Goal: Task Accomplishment & Management: Manage account settings

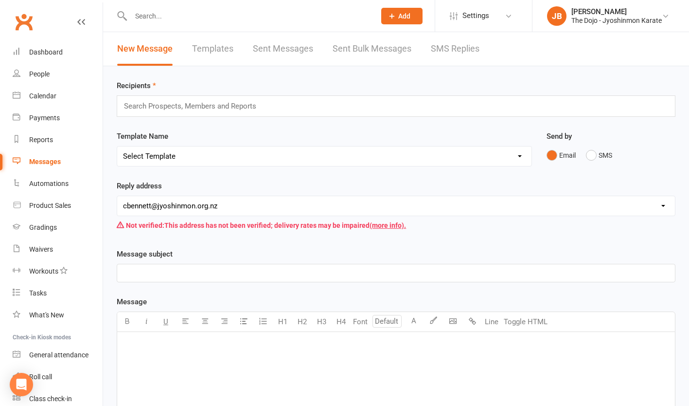
scroll to position [40, 0]
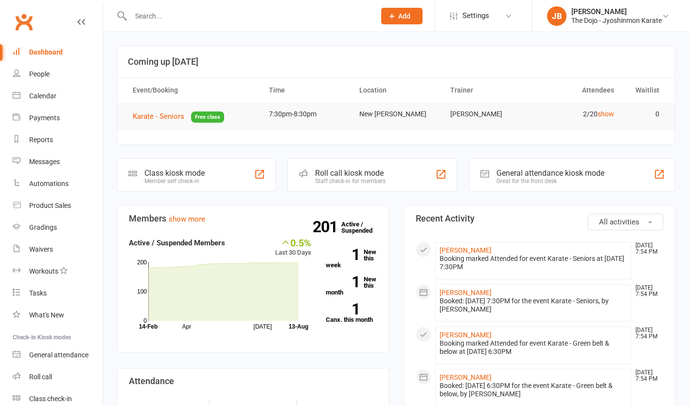
click at [391, 13] on icon at bounding box center [392, 16] width 9 height 9
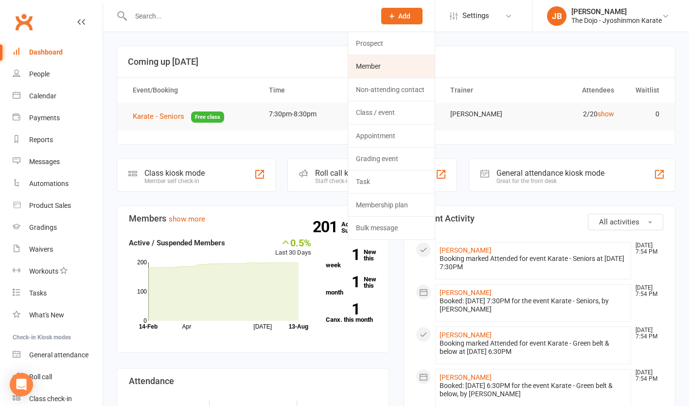
click at [380, 69] on link "Member" at bounding box center [391, 66] width 87 height 22
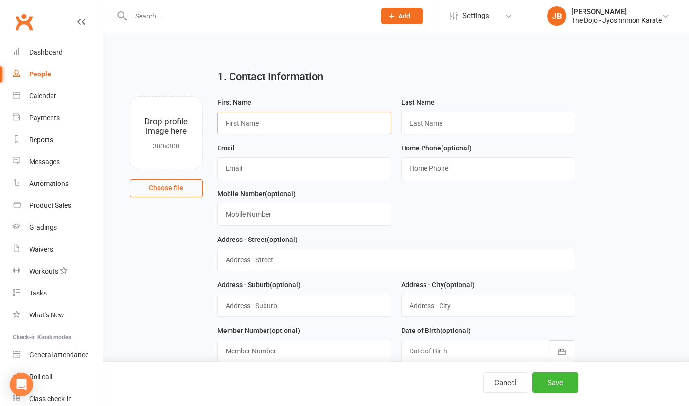
click at [242, 127] on input "text" at bounding box center [304, 123] width 174 height 22
type input "Diego"
type input "Voya"
click at [289, 169] on input "text" at bounding box center [304, 168] width 174 height 22
type input "buildingevolution@outlook.com"
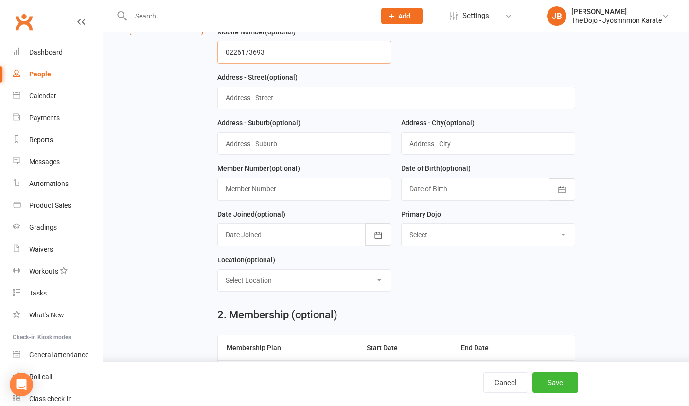
scroll to position [162, 0]
type input "0226173693"
click at [326, 94] on input "text" at bounding box center [396, 98] width 358 height 22
type input "7/4017 Great North Road"
click at [229, 146] on input "LKelston" at bounding box center [304, 143] width 174 height 22
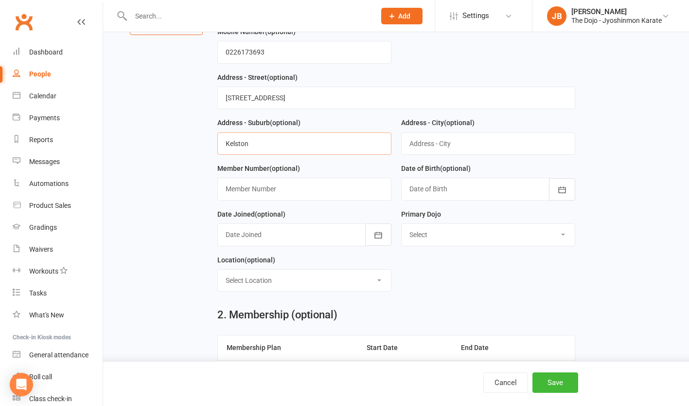
type input "Kelston"
type input "Auckland"
click at [559, 188] on icon "button" at bounding box center [562, 189] width 7 height 6
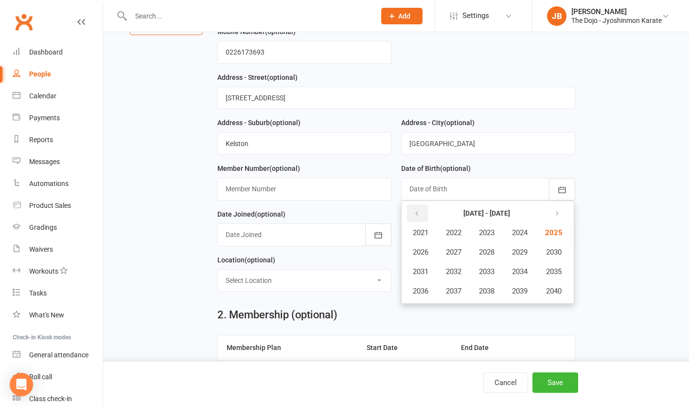
click at [420, 213] on icon "button" at bounding box center [417, 214] width 7 height 8
click at [488, 292] on span "2018" at bounding box center [487, 291] width 16 height 9
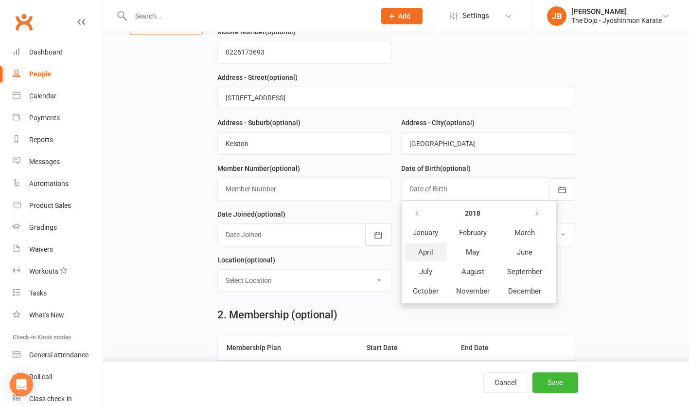
click at [435, 248] on button "April" at bounding box center [426, 252] width 42 height 18
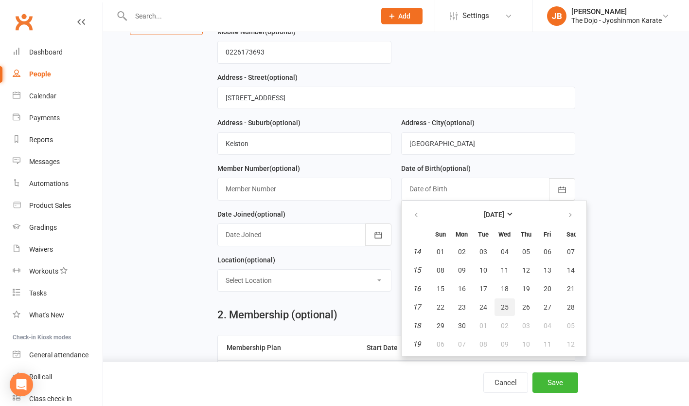
click at [508, 311] on button "25" at bounding box center [505, 307] width 20 height 18
type input "25 Apr 2018"
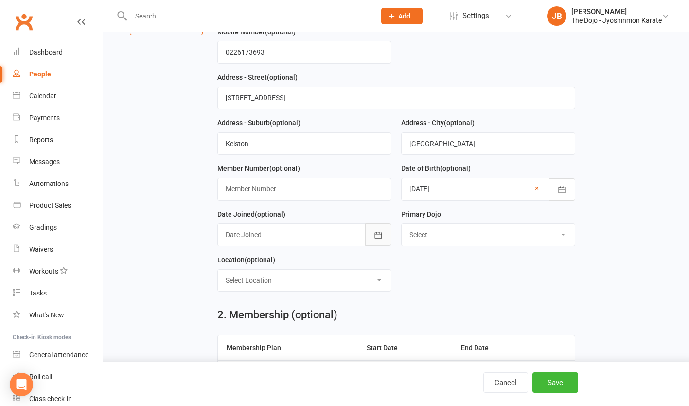
click at [380, 237] on icon "button" at bounding box center [379, 235] width 10 height 10
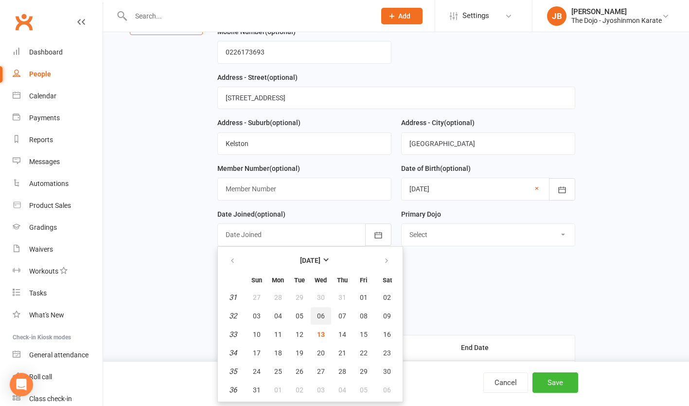
click at [323, 318] on span "06" at bounding box center [321, 316] width 8 height 8
type input "06 Aug 2025"
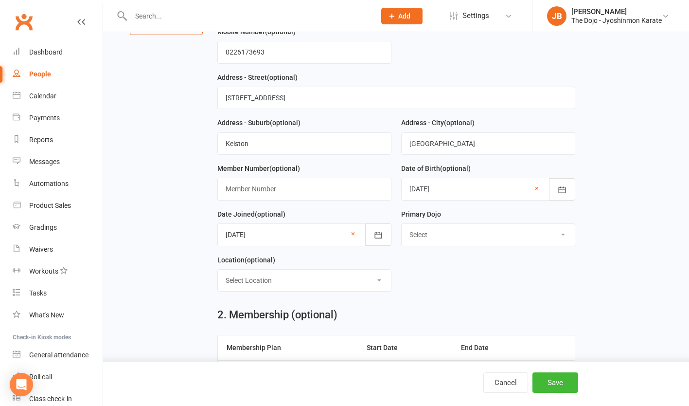
click at [456, 236] on select "Select New Lynn Manurewa Onehunga" at bounding box center [488, 234] width 173 height 21
select select "New [PERSON_NAME]"
click at [402, 224] on select "Select New Lynn Manurewa Onehunga" at bounding box center [488, 234] width 173 height 21
click at [365, 279] on select "Select Location Manurewa Dojo New Lynn Dojo Onehunga Dojo" at bounding box center [304, 280] width 173 height 21
select select "1"
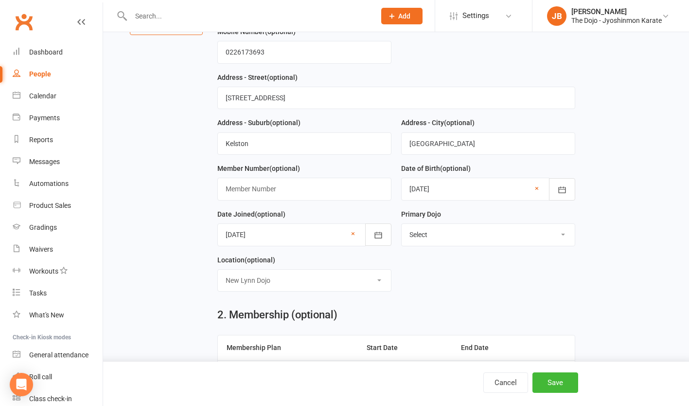
click at [218, 270] on select "Select Location Manurewa Dojo New Lynn Dojo Onehunga Dojo" at bounding box center [304, 280] width 173 height 21
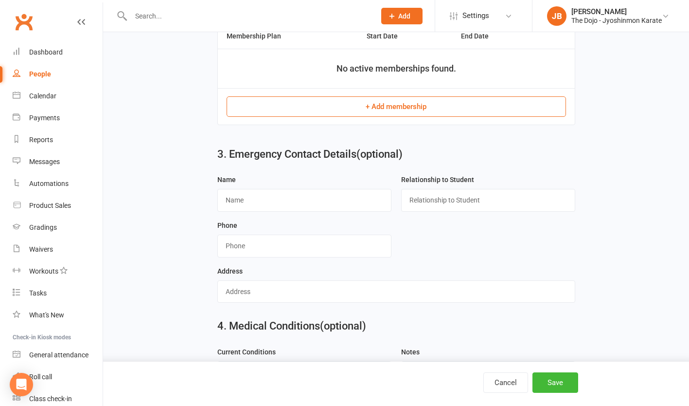
scroll to position [474, 0]
click at [408, 105] on button "+ Add membership" at bounding box center [397, 106] width 340 height 20
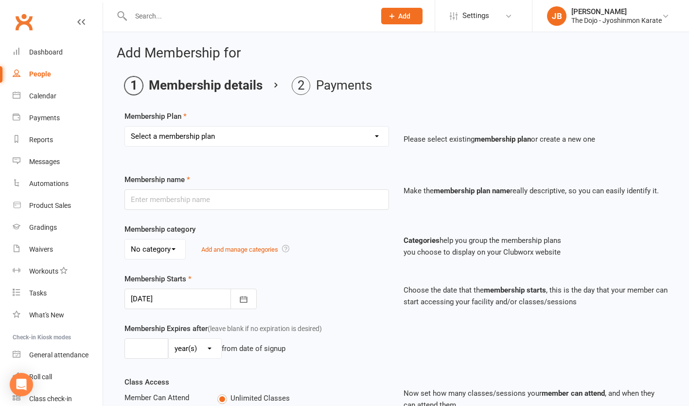
click at [334, 133] on select "Select a membership plan Create new Membership Plan Junior - Standard - 1 Month…" at bounding box center [257, 136] width 264 height 19
select select "1"
click at [125, 127] on select "Select a membership plan Create new Membership Plan Junior - Standard - 1 Month…" at bounding box center [257, 136] width 264 height 19
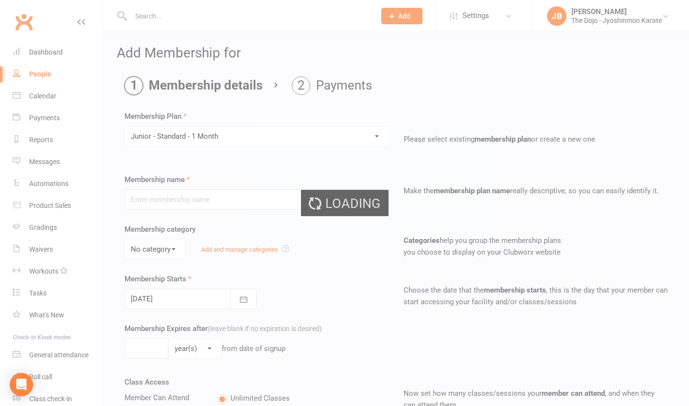
type input "Junior - Standard - 1 Month"
select select "2"
type input "0"
type input "2"
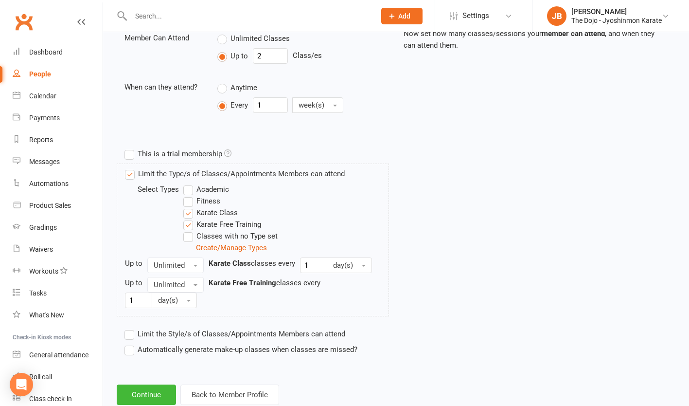
scroll to position [361, 0]
click at [138, 387] on button "Continue" at bounding box center [146, 393] width 59 height 20
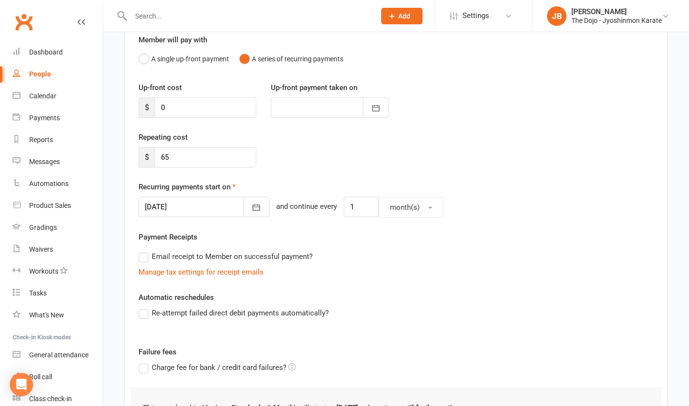
scroll to position [91, 0]
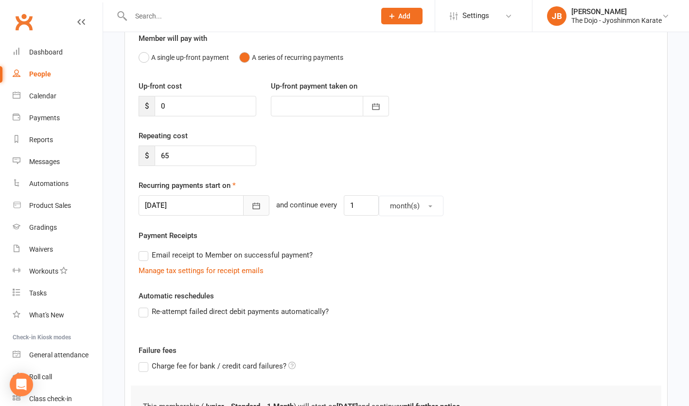
click at [252, 207] on button "button" at bounding box center [256, 205] width 26 height 20
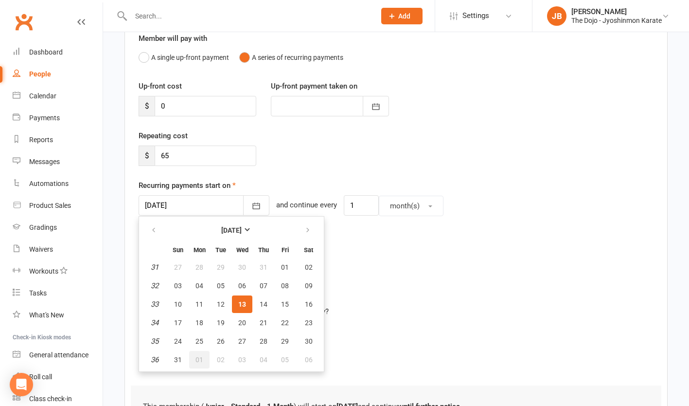
click at [200, 363] on span "01" at bounding box center [200, 360] width 8 height 8
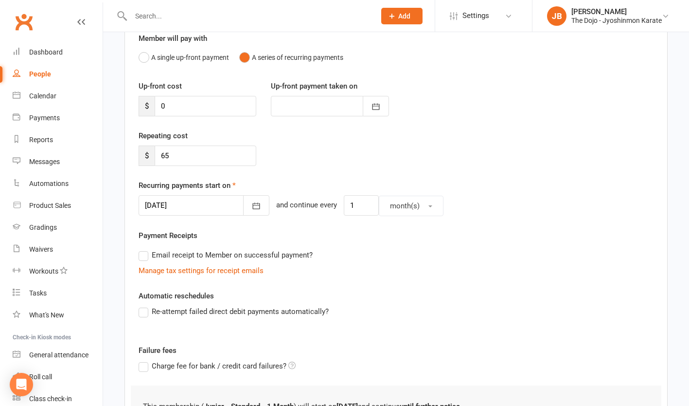
type input "01 Sep 2025"
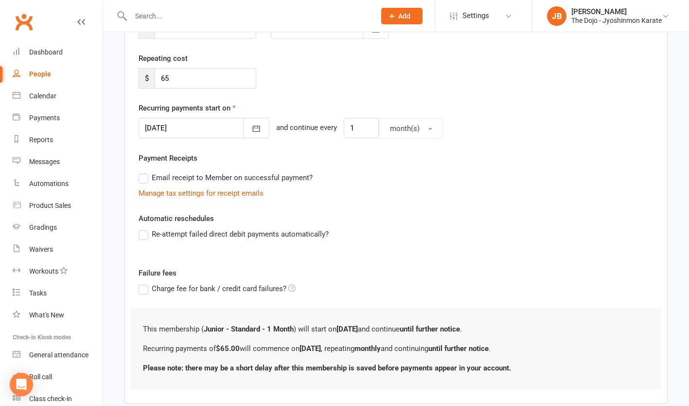
scroll to position [224, 0]
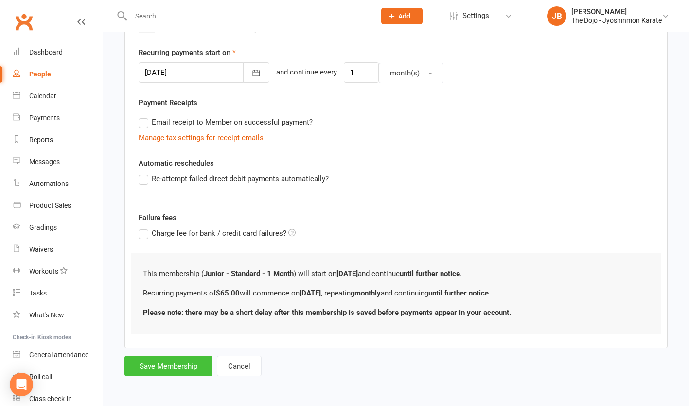
click at [165, 365] on button "Save Membership" at bounding box center [169, 366] width 88 height 20
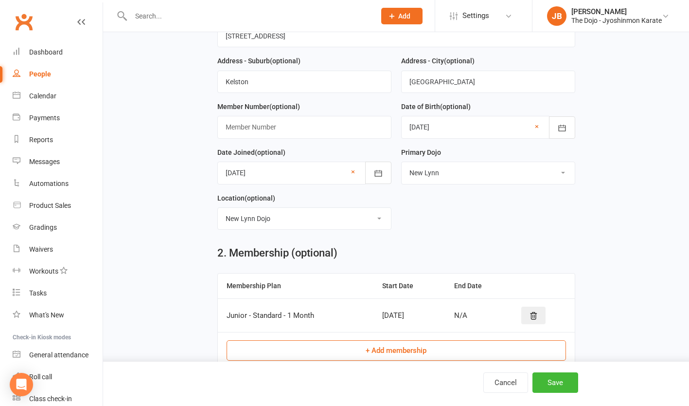
scroll to position [461, 0]
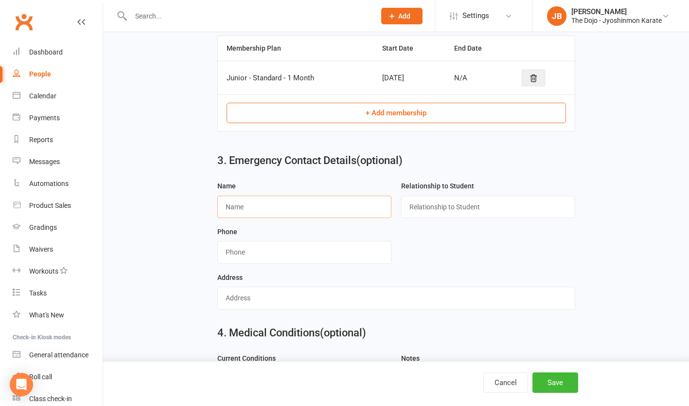
click at [286, 205] on input "text" at bounding box center [304, 207] width 174 height 22
type input "Adam Hickson"
click at [446, 206] on input "text" at bounding box center [488, 207] width 174 height 22
type input "Father"
click at [353, 252] on input "string" at bounding box center [304, 252] width 174 height 22
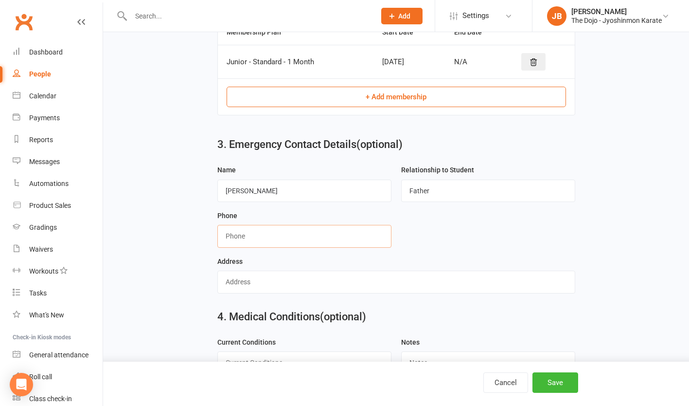
scroll to position [478, 0]
click at [311, 228] on input "string" at bounding box center [304, 235] width 174 height 22
type input "0226173693"
type input "7/4017 Great North Road"
type input "0211190872"
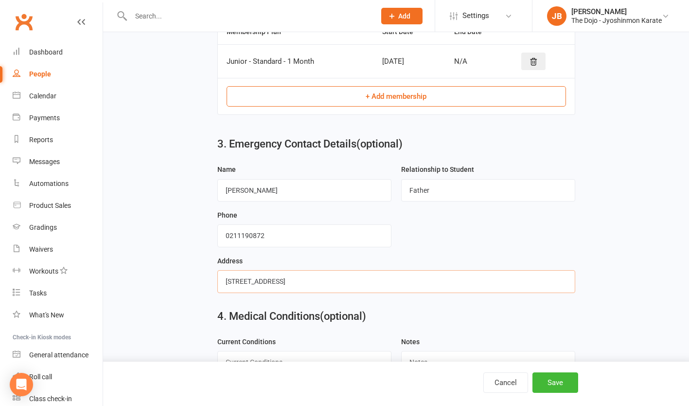
click at [370, 283] on input "7/4017 Great North Road" at bounding box center [396, 281] width 358 height 22
click at [225, 283] on input "7/4017 Great North Road" at bounding box center [396, 281] width 358 height 22
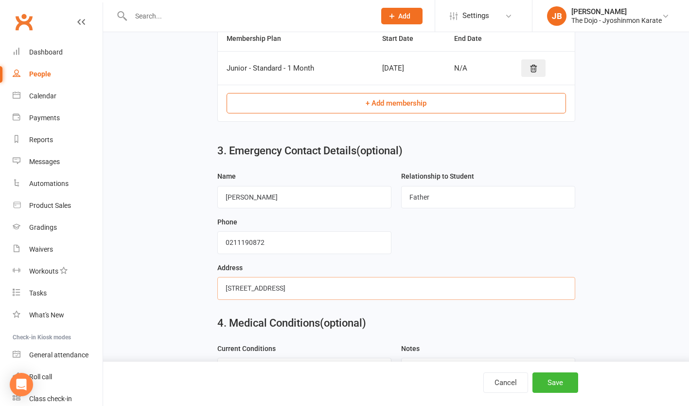
scroll to position [468, 0]
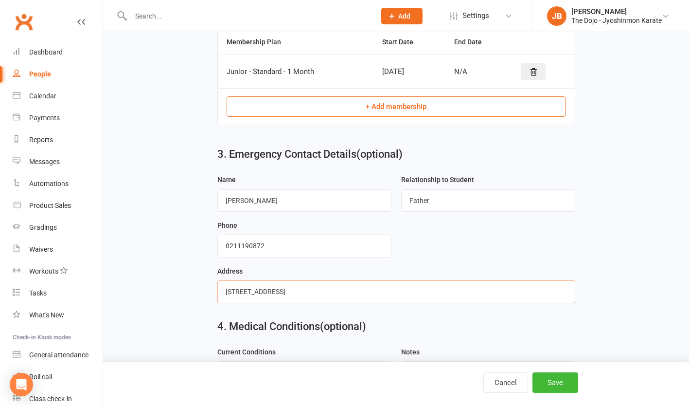
click at [356, 288] on input "7/4017 Great North Road" at bounding box center [396, 291] width 358 height 22
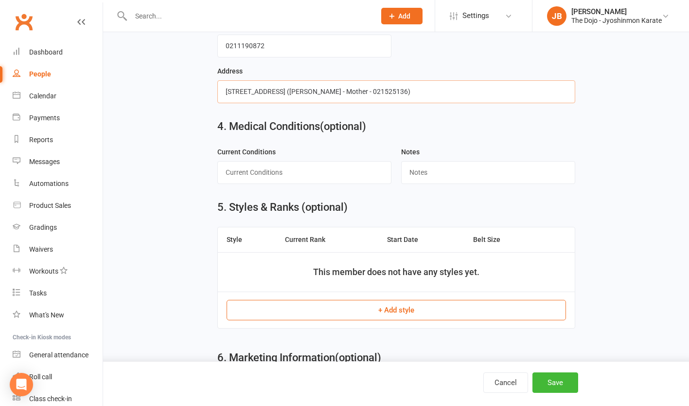
scroll to position [709, 0]
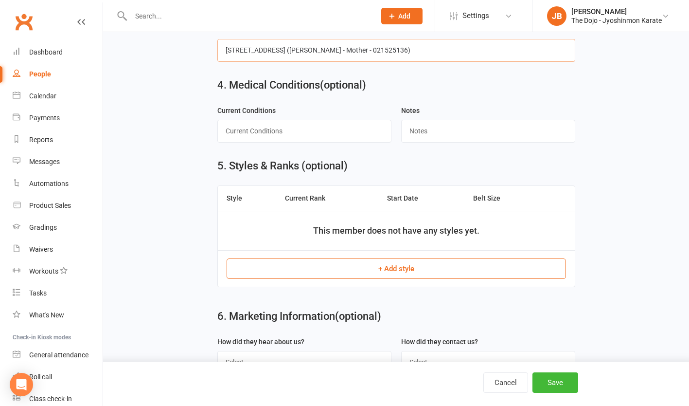
type input "7/4017 Great North Road, Kelston (Daniela Voya - Mother - 021525136)"
click at [392, 271] on button "+ Add style" at bounding box center [397, 268] width 340 height 20
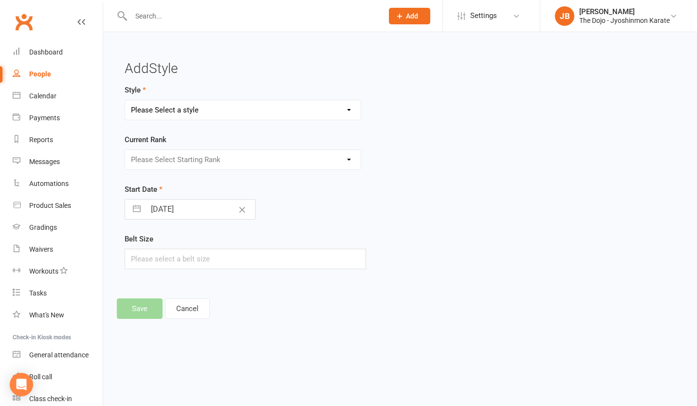
click at [223, 109] on select "Please Select a style Jyoshinmon" at bounding box center [242, 109] width 235 height 19
select select "105"
click at [125, 100] on select "Please Select a style Jyoshinmon" at bounding box center [242, 109] width 235 height 19
click at [223, 158] on select "Please Select Starting Rank White Belt 10th Kyu - Yellow 9th Kyu - Yellow 8th K…" at bounding box center [242, 159] width 235 height 19
select select "780"
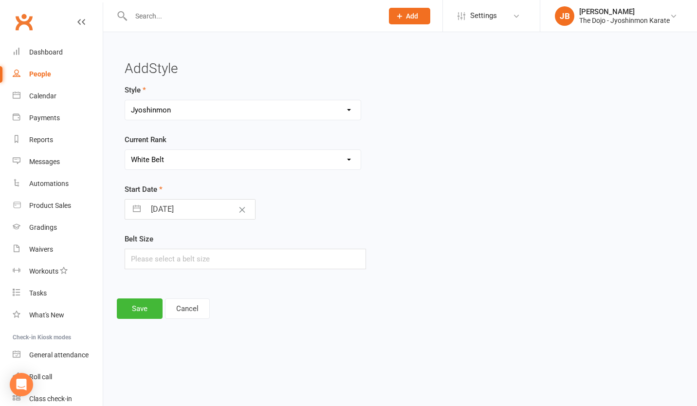
click at [125, 150] on select "Please Select Starting Rank White Belt 10th Kyu - Yellow 9th Kyu - Yellow 8th K…" at bounding box center [242, 159] width 235 height 19
click at [176, 210] on input "[DATE]" at bounding box center [199, 208] width 109 height 19
select select "6"
select select "2025"
select select "7"
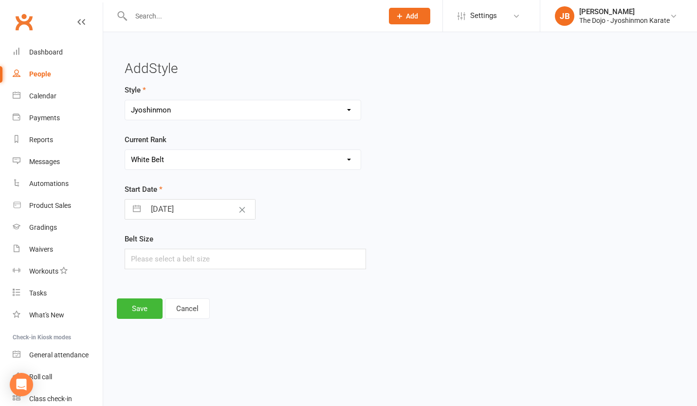
select select "2025"
select select "8"
select select "2025"
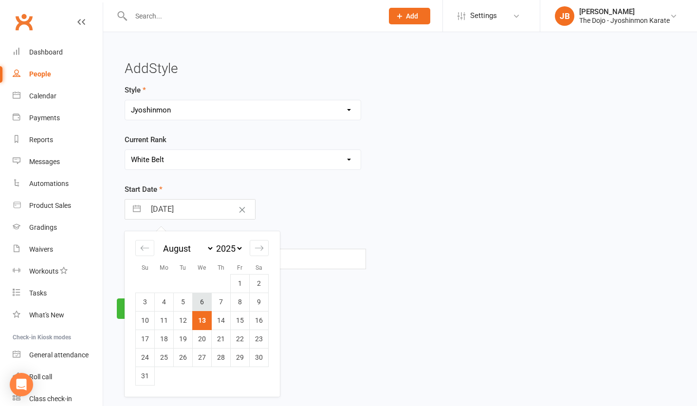
click at [200, 303] on td "6" at bounding box center [202, 301] width 19 height 18
type input "06 Aug 2025"
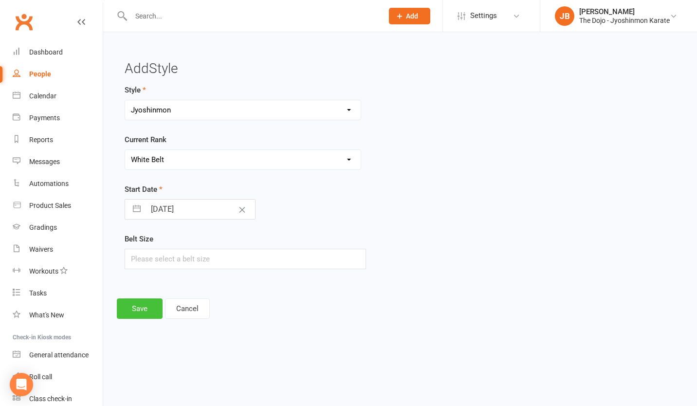
click at [148, 304] on button "Save" at bounding box center [140, 308] width 46 height 20
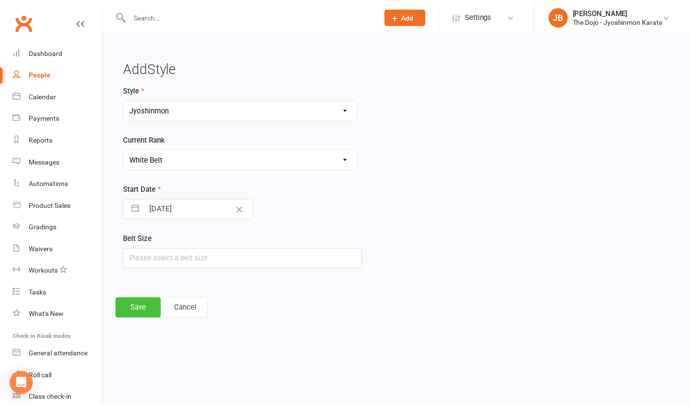
scroll to position [859, 0]
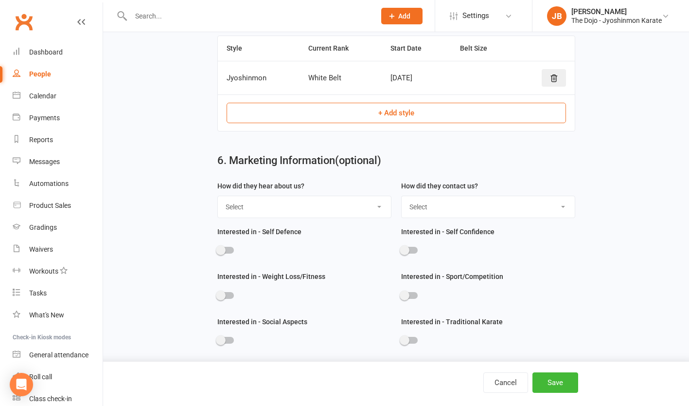
click at [281, 206] on select "Select Website Through A Friend Walk by Facebook" at bounding box center [304, 206] width 173 height 21
select select "Website"
click at [218, 196] on select "Select Website Through A Friend Walk by Facebook" at bounding box center [304, 206] width 173 height 21
click at [468, 210] on select "Select Phone Email In-Facility" at bounding box center [488, 206] width 173 height 21
select select "In-Facility"
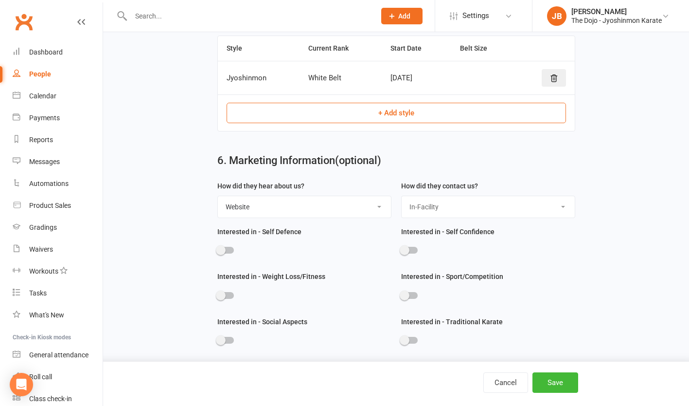
click at [402, 196] on select "Select Phone Email In-Facility" at bounding box center [488, 206] width 173 height 21
click at [231, 250] on div at bounding box center [225, 250] width 17 height 7
click at [217, 249] on input "checkbox" at bounding box center [217, 249] width 0 height 0
click at [418, 252] on div at bounding box center [488, 252] width 174 height 22
click at [235, 297] on div at bounding box center [304, 297] width 174 height 22
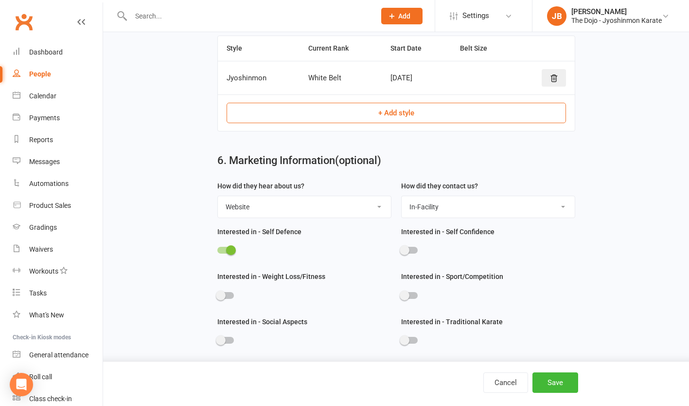
click at [228, 293] on div at bounding box center [225, 295] width 17 height 7
click at [217, 294] on input "checkbox" at bounding box center [217, 294] width 0 height 0
click at [415, 298] on div at bounding box center [409, 295] width 17 height 7
click at [401, 294] on input "checkbox" at bounding box center [401, 294] width 0 height 0
click at [414, 250] on div at bounding box center [409, 250] width 17 height 7
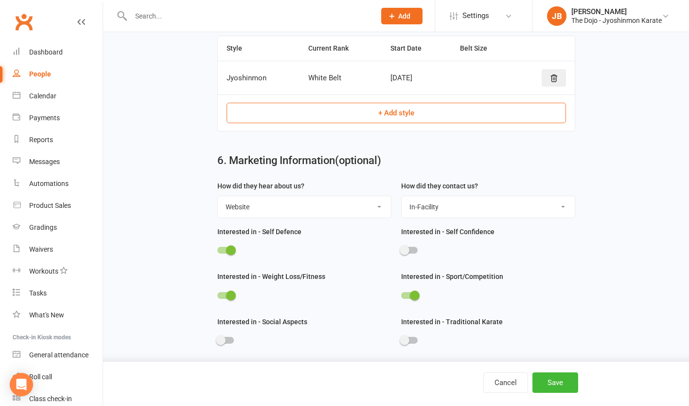
click at [401, 249] on input "checkbox" at bounding box center [401, 249] width 0 height 0
click at [226, 336] on div at bounding box center [304, 342] width 174 height 22
click at [230, 338] on div at bounding box center [225, 340] width 17 height 7
click at [217, 339] on input "checkbox" at bounding box center [217, 339] width 0 height 0
click at [423, 339] on div at bounding box center [488, 342] width 174 height 22
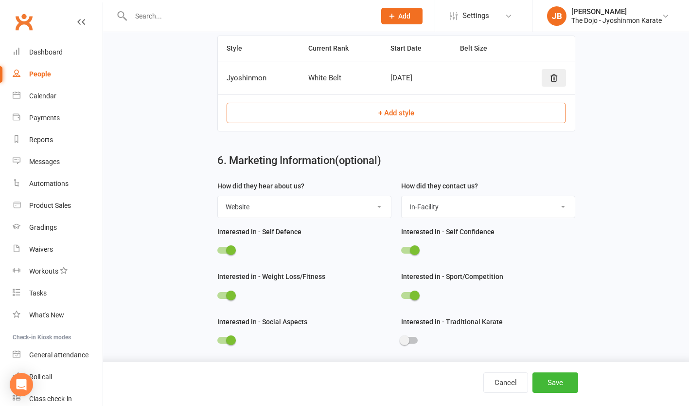
click at [415, 340] on div at bounding box center [409, 340] width 17 height 7
click at [401, 339] on input "checkbox" at bounding box center [401, 339] width 0 height 0
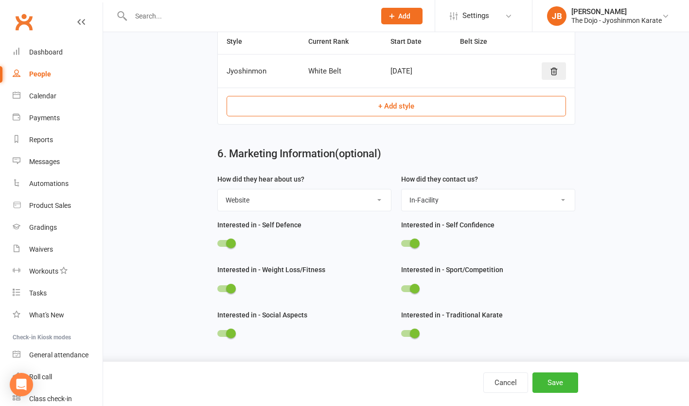
scroll to position [868, 0]
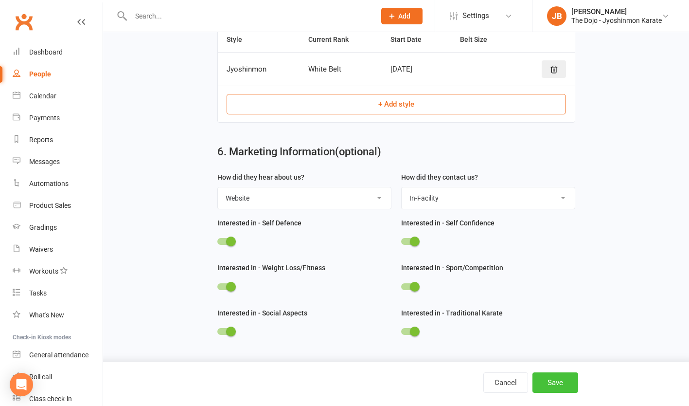
click at [554, 382] on button "Save" at bounding box center [556, 382] width 46 height 20
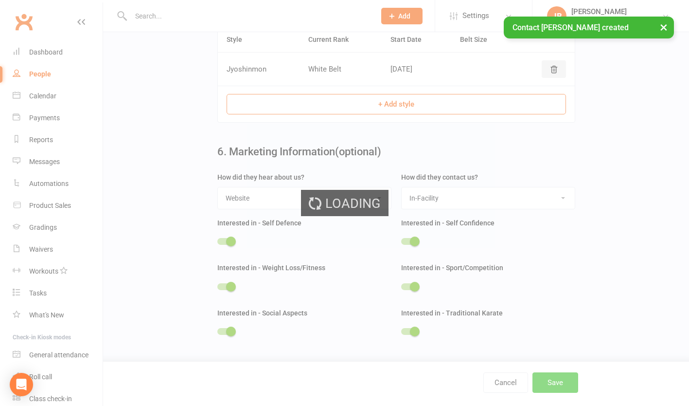
scroll to position [0, 0]
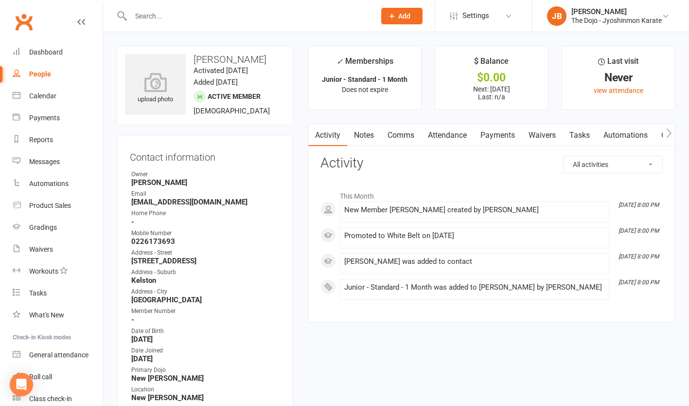
click at [399, 18] on span "Add" at bounding box center [404, 16] width 12 height 8
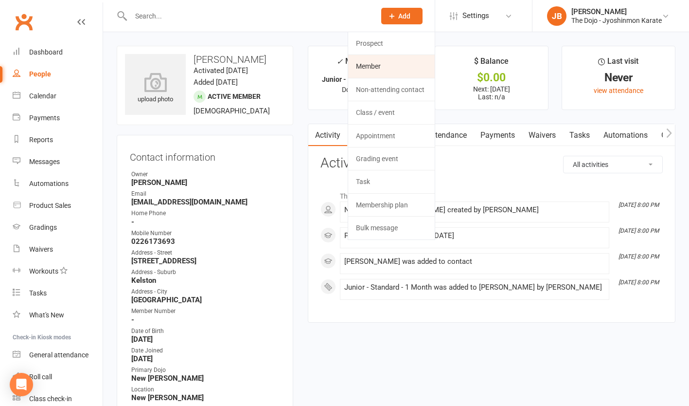
click at [394, 68] on link "Member" at bounding box center [391, 66] width 87 height 22
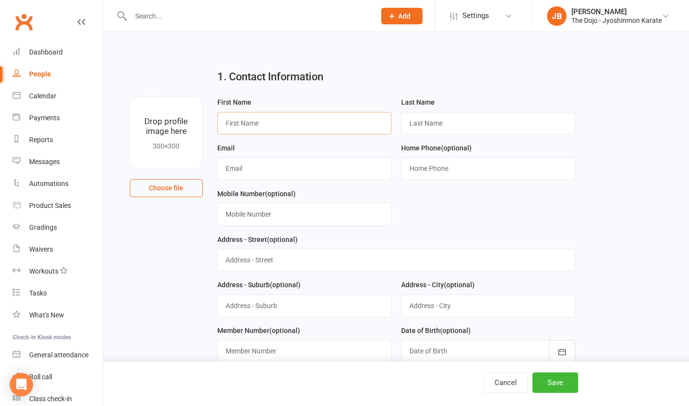
click at [324, 126] on input "text" at bounding box center [304, 123] width 174 height 22
type input "Tanav"
type input "Pratheep"
type input "nishaurao@gmail.com"
click at [355, 217] on input "text" at bounding box center [304, 214] width 174 height 22
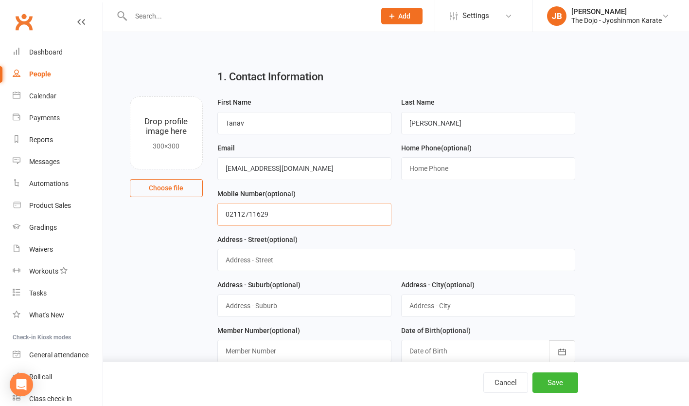
type input "02112711629"
click at [353, 259] on input "text" at bounding box center [396, 260] width 358 height 22
type input "118B Hutchinson Avenue"
type input "New [PERSON_NAME]"
type input "[GEOGRAPHIC_DATA]"
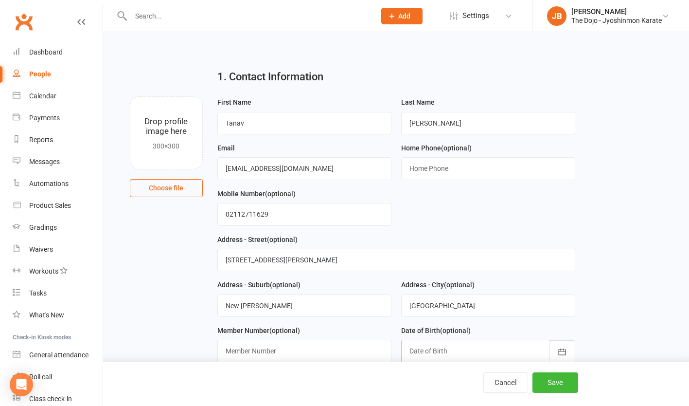
type input "25 Apr 2018"
type input "06 Aug 2025"
select select "1"
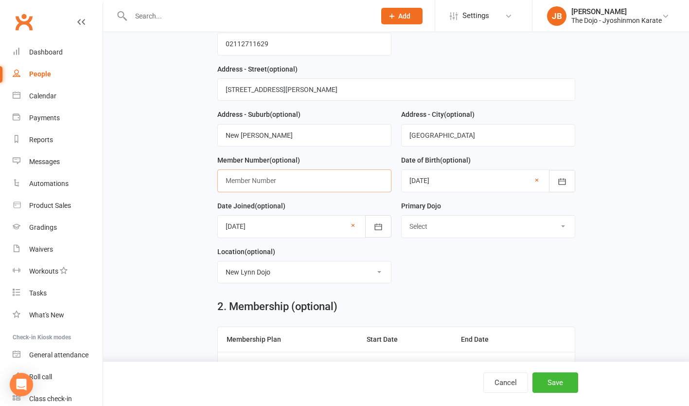
scroll to position [171, 0]
click at [535, 179] on link "×" at bounding box center [537, 180] width 4 height 12
click at [561, 181] on icon "button" at bounding box center [563, 181] width 10 height 10
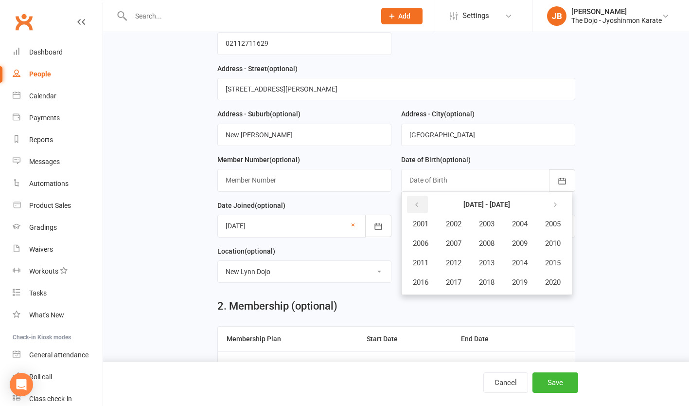
click at [419, 207] on icon "button" at bounding box center [417, 205] width 7 height 8
click at [559, 203] on icon "button" at bounding box center [555, 205] width 7 height 8
click at [488, 278] on span "2018" at bounding box center [487, 282] width 16 height 9
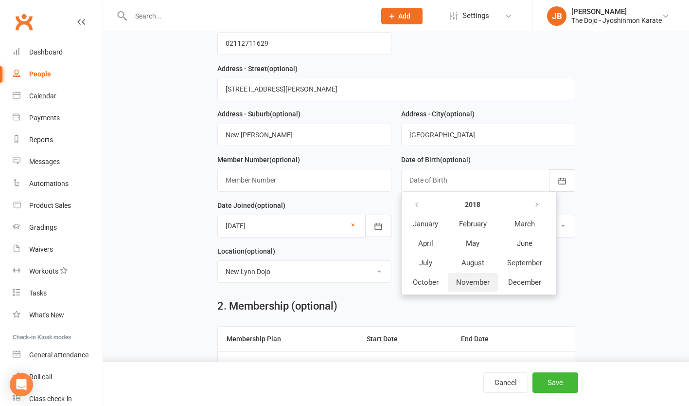
click at [487, 277] on button "November" at bounding box center [473, 282] width 50 height 18
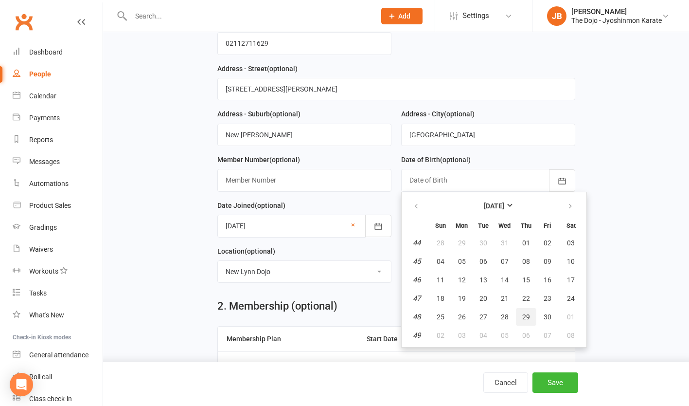
click at [524, 315] on span "29" at bounding box center [527, 317] width 8 height 8
type input "29 Nov 2018"
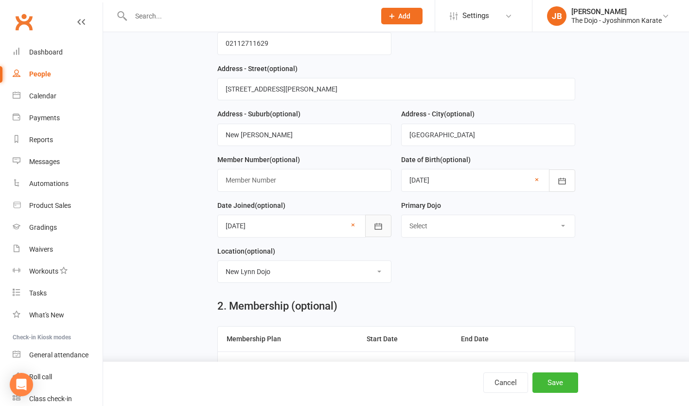
click at [375, 225] on icon "button" at bounding box center [378, 226] width 7 height 6
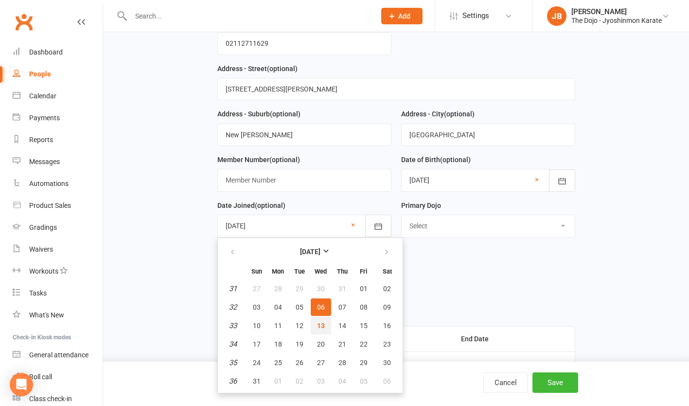
click at [320, 321] on button "13" at bounding box center [321, 326] width 20 height 18
type input "[DATE]"
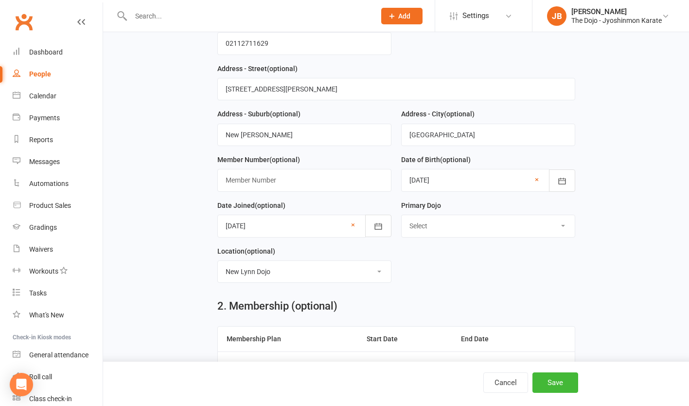
click at [453, 230] on select "Select New Lynn Manurewa Onehunga" at bounding box center [488, 225] width 173 height 21
select select "New [PERSON_NAME]"
click at [402, 215] on select "Select New Lynn Manurewa Onehunga" at bounding box center [488, 225] width 173 height 21
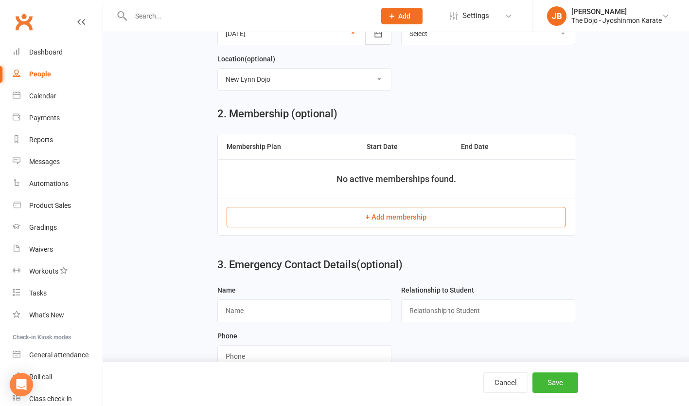
scroll to position [364, 0]
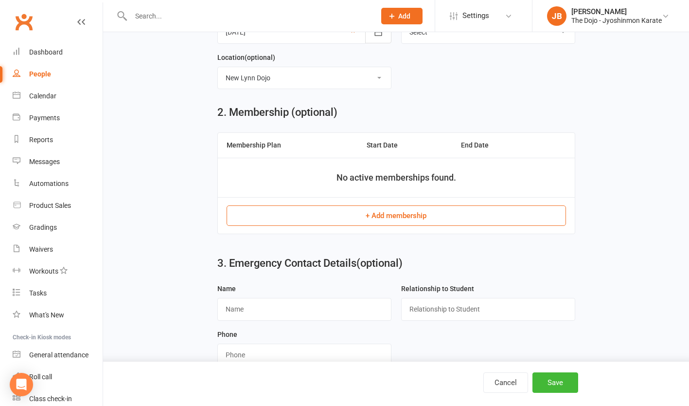
click at [407, 218] on button "+ Add membership" at bounding box center [397, 215] width 340 height 20
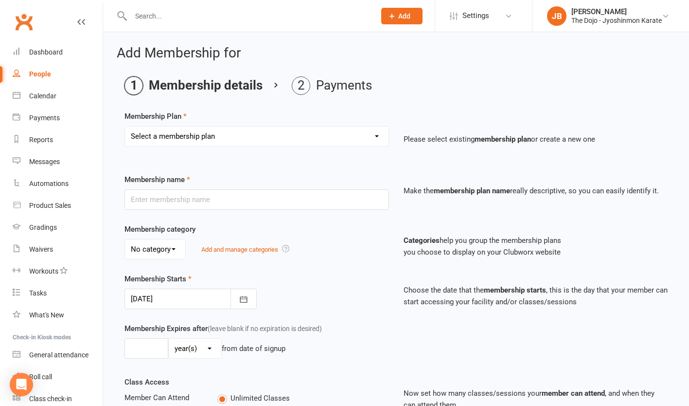
click at [234, 136] on select "Select a membership plan Create new Membership Plan Junior - Standard - 1 Month…" at bounding box center [257, 136] width 264 height 19
select select "1"
click at [125, 127] on select "Select a membership plan Create new Membership Plan Junior - Standard - 1 Month…" at bounding box center [257, 136] width 264 height 19
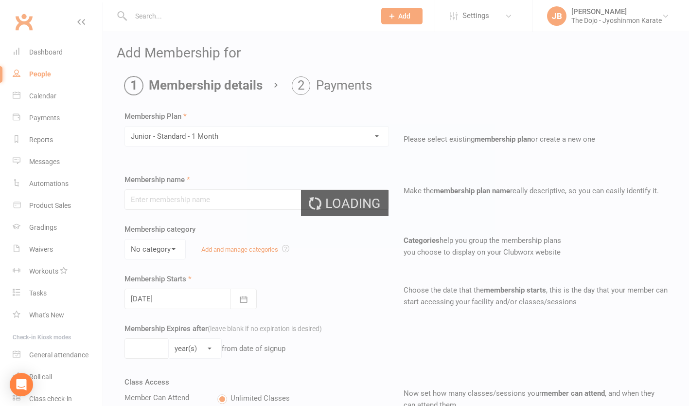
type input "Junior - Standard - 1 Month"
select select "2"
type input "0"
type input "2"
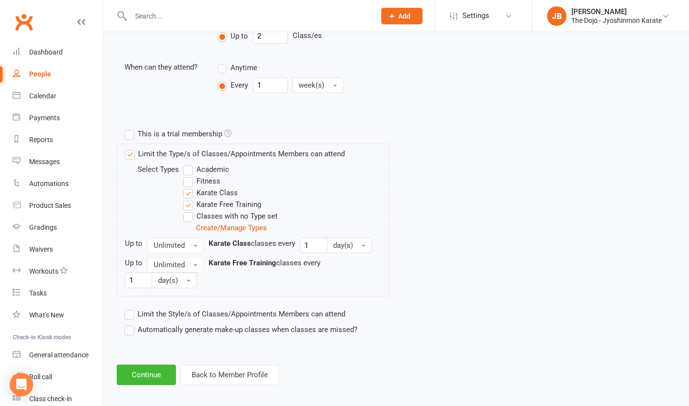
scroll to position [386, 0]
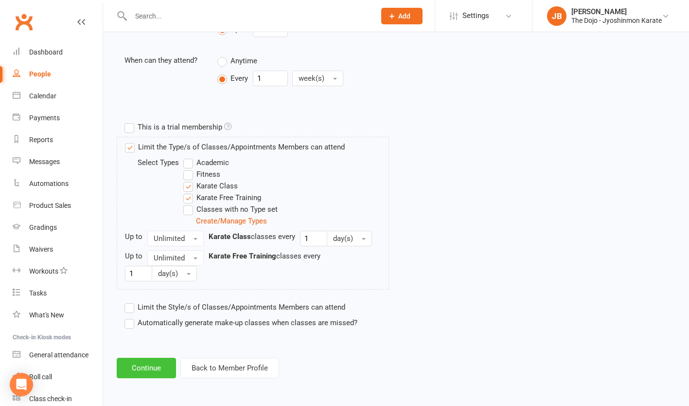
click at [154, 368] on button "Continue" at bounding box center [146, 368] width 59 height 20
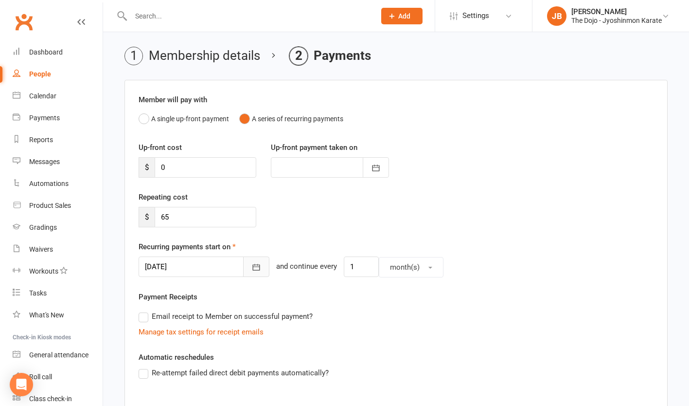
scroll to position [38, 0]
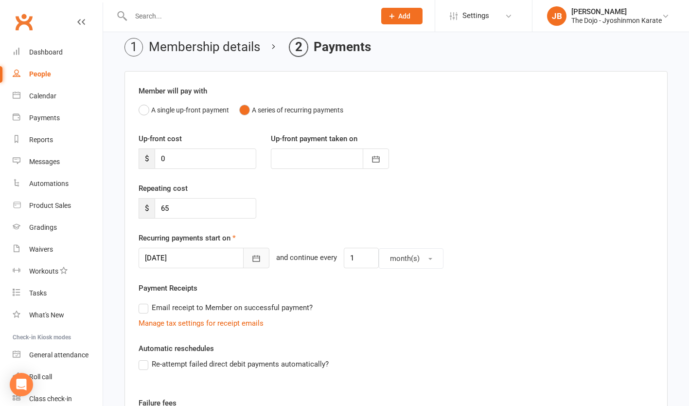
click at [252, 257] on icon "button" at bounding box center [257, 258] width 10 height 10
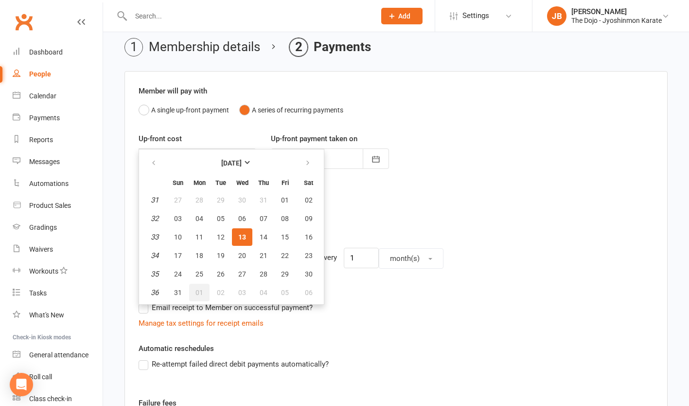
click at [196, 292] on span "01" at bounding box center [200, 293] width 8 height 8
type input "01 Sep 2025"
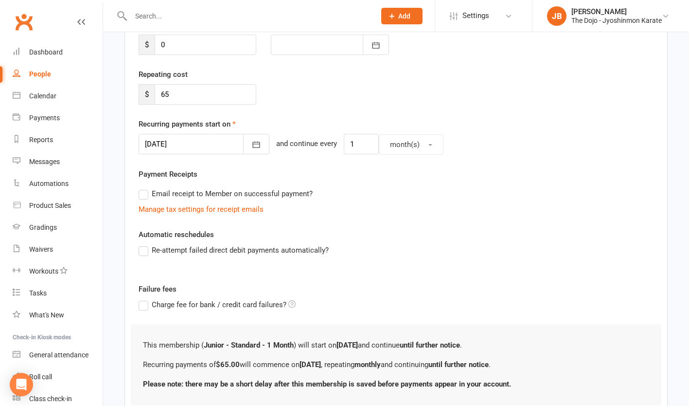
scroll to position [224, 0]
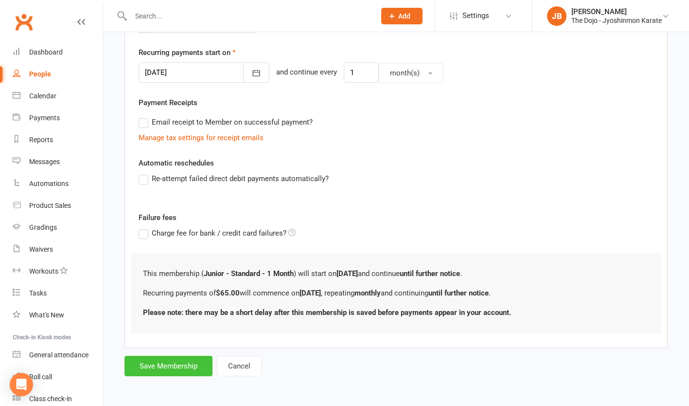
click at [167, 366] on button "Save Membership" at bounding box center [169, 366] width 88 height 20
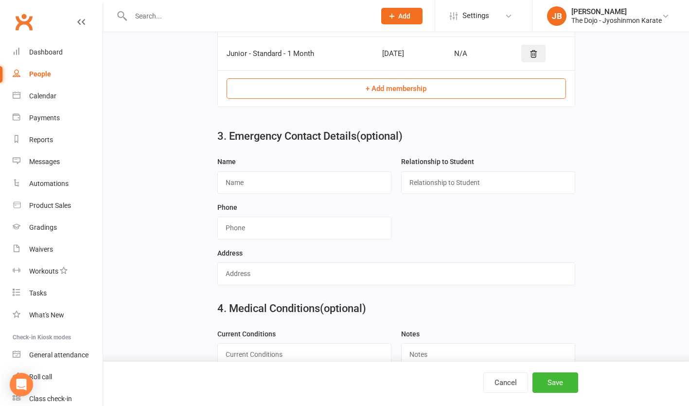
scroll to position [492, 0]
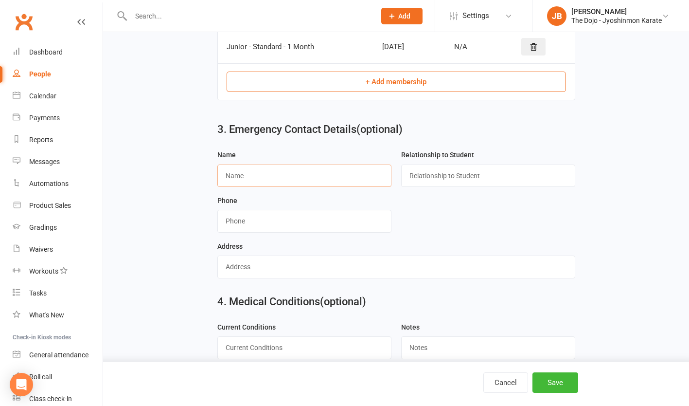
click at [331, 174] on input "text" at bounding box center [304, 175] width 174 height 22
click at [330, 176] on input "Pratheep" at bounding box center [304, 175] width 174 height 22
type input "Pratheep Sudhakar"
drag, startPoint x: 433, startPoint y: 173, endPoint x: 396, endPoint y: 177, distance: 37.2
click at [398, 177] on div "Relationship to Student Son" at bounding box center [489, 172] width 184 height 46
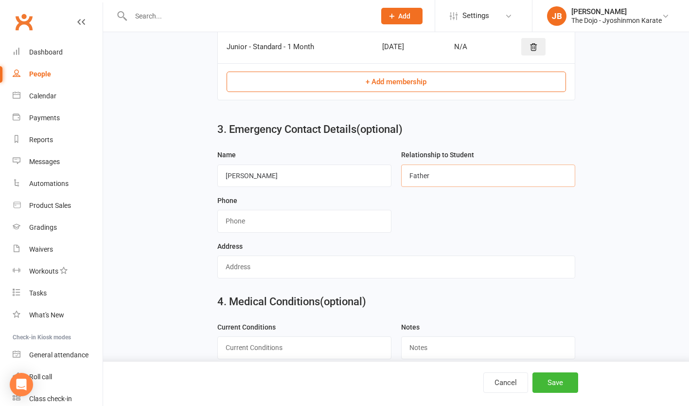
type input "Father"
click at [331, 219] on input "string" at bounding box center [304, 221] width 174 height 22
type input "02112711629"
type input "118B Hutchinson Avenue"
type input "0211190872"
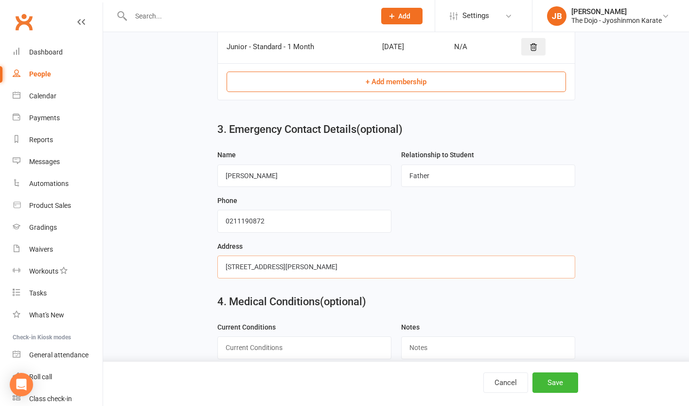
click at [315, 268] on input "118B Hutchinson Avenue" at bounding box center [396, 266] width 358 height 22
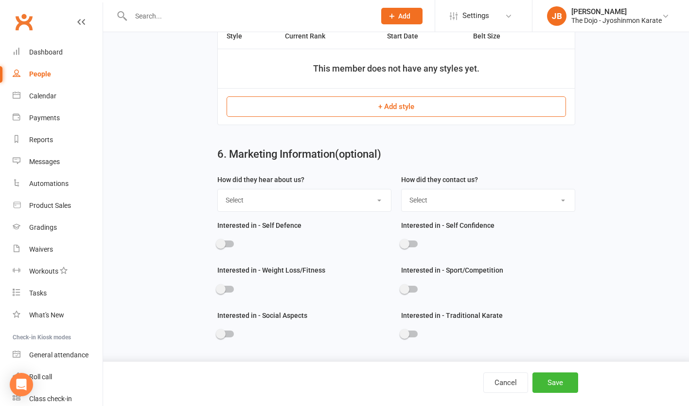
scroll to position [873, 0]
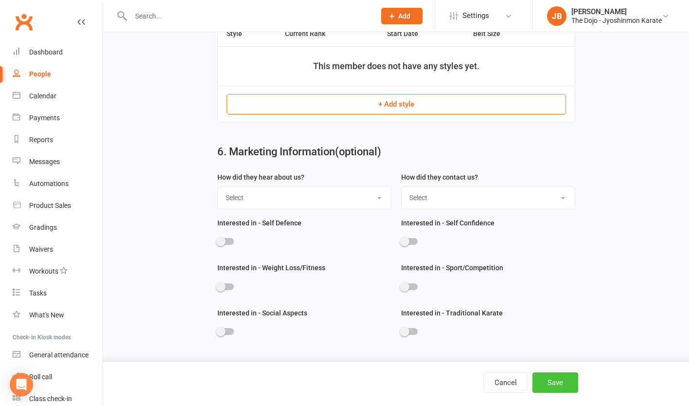
type input "118B Hutchinson Avenue, New Lynn"
click at [560, 383] on button "Save" at bounding box center [556, 382] width 46 height 20
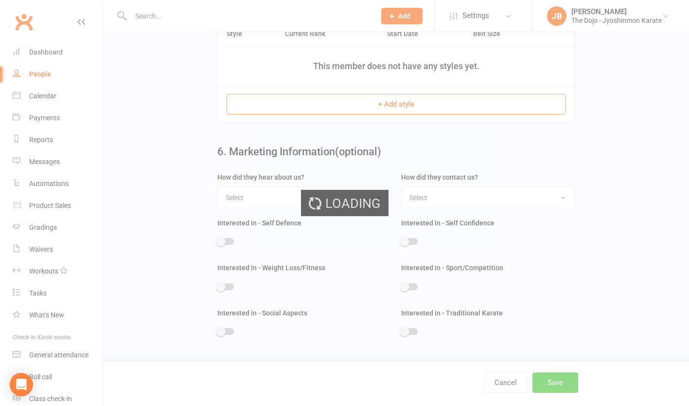
scroll to position [0, 0]
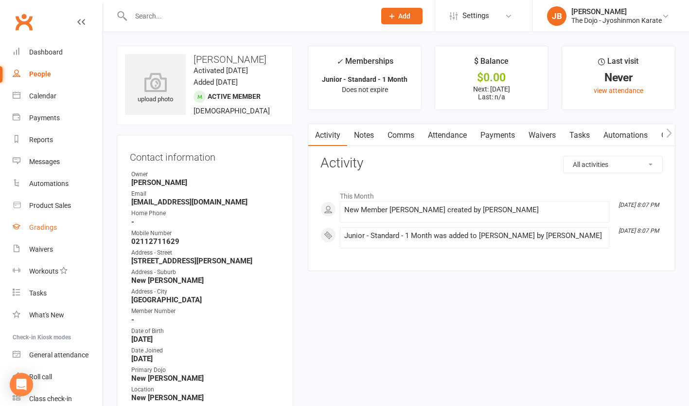
scroll to position [40, 0]
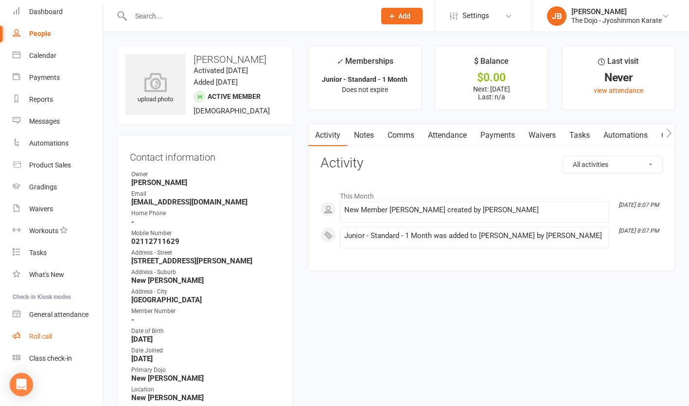
click at [48, 339] on div "Roll call" at bounding box center [40, 336] width 23 height 8
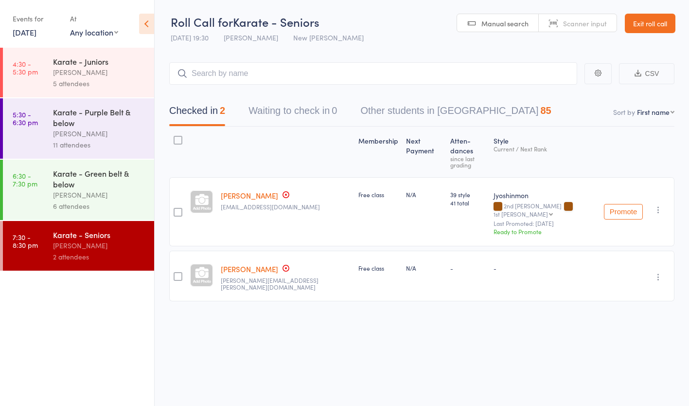
click at [68, 72] on div "David Bennett" at bounding box center [99, 72] width 93 height 11
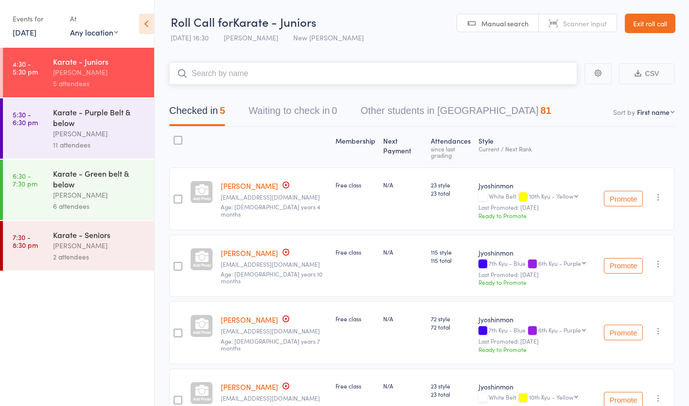
click at [259, 78] on input "search" at bounding box center [373, 73] width 408 height 22
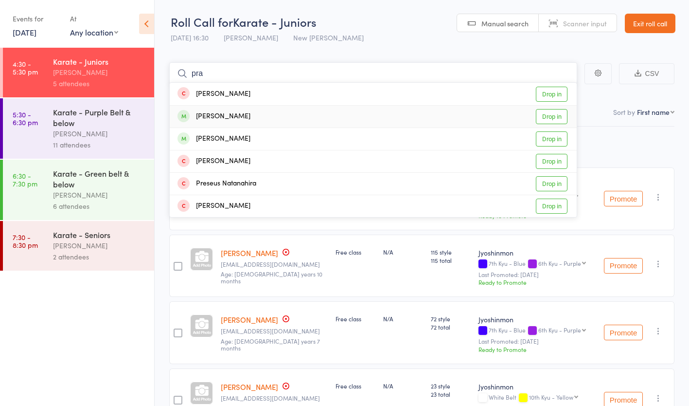
type input "pra"
click at [259, 111] on div "Tanav Pratheep Drop in" at bounding box center [373, 117] width 407 height 22
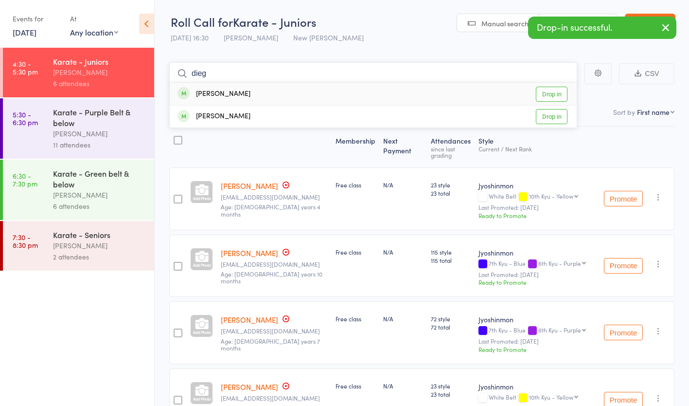
type input "dieg"
click at [262, 96] on div "Diego Voya Drop in" at bounding box center [373, 94] width 407 height 22
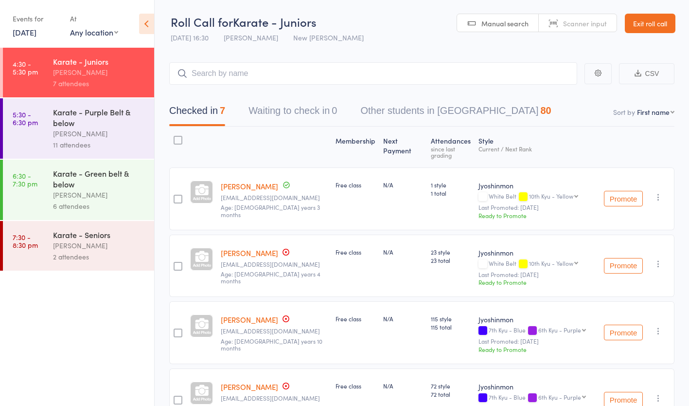
click at [100, 195] on div "[PERSON_NAME]" at bounding box center [99, 194] width 93 height 11
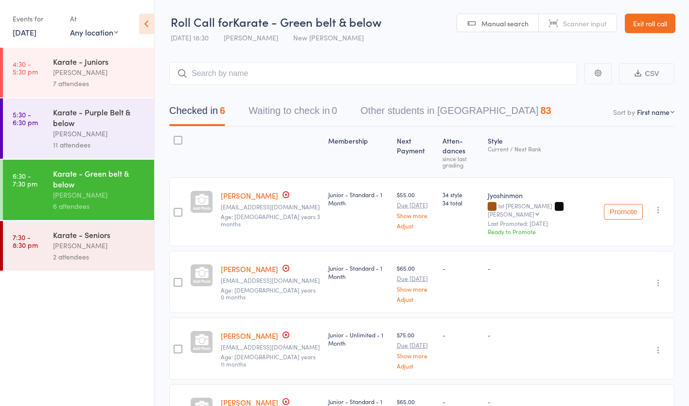
click at [649, 25] on link "Exit roll call" at bounding box center [650, 23] width 51 height 19
click at [285, 76] on input "search" at bounding box center [373, 73] width 408 height 22
type input "reu"
click at [236, 94] on div "Reuben Ferabend" at bounding box center [214, 94] width 73 height 11
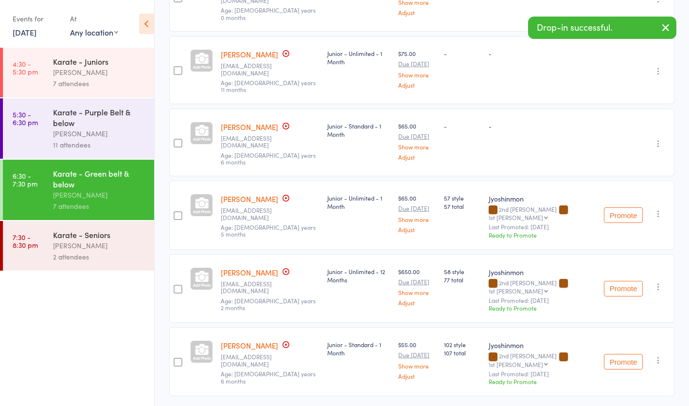
scroll to position [287, 0]
click at [662, 282] on icon "button" at bounding box center [659, 287] width 10 height 10
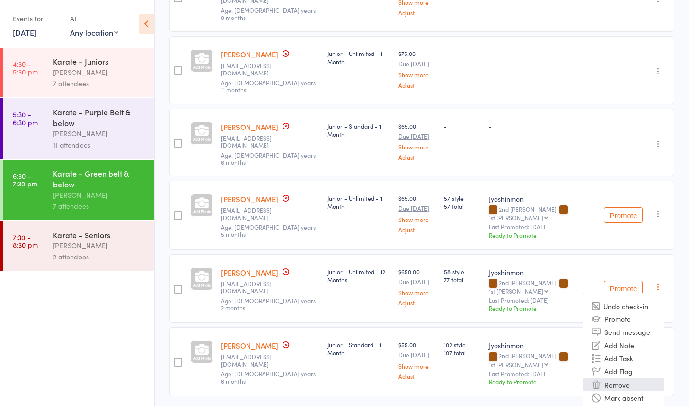
click at [637, 378] on li "Remove" at bounding box center [624, 384] width 80 height 13
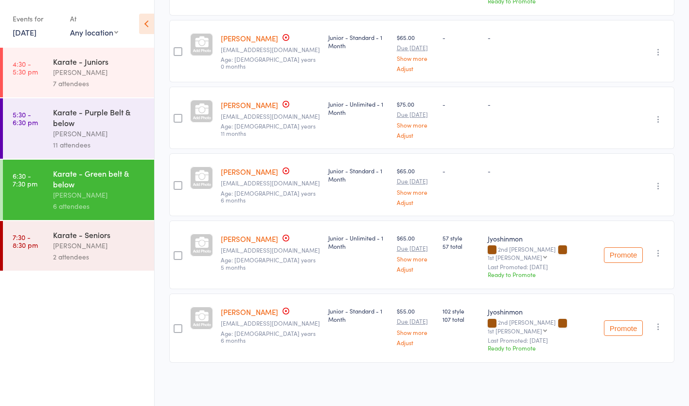
scroll to position [214, 0]
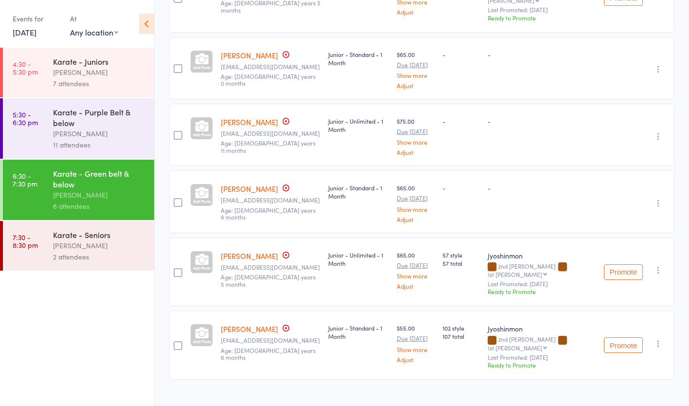
click at [260, 117] on link "Michael-Gabriel Tau" at bounding box center [249, 122] width 57 height 10
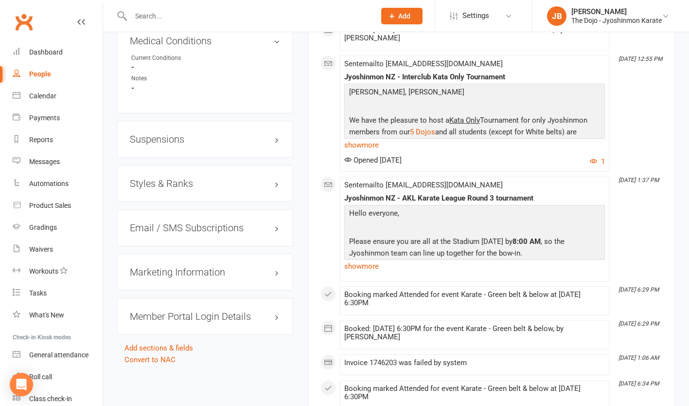
scroll to position [900, 0]
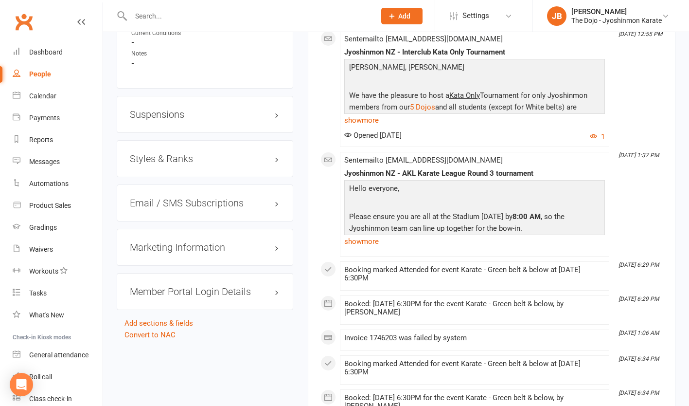
click at [175, 163] on h3 "Styles & Ranks" at bounding box center [205, 158] width 150 height 11
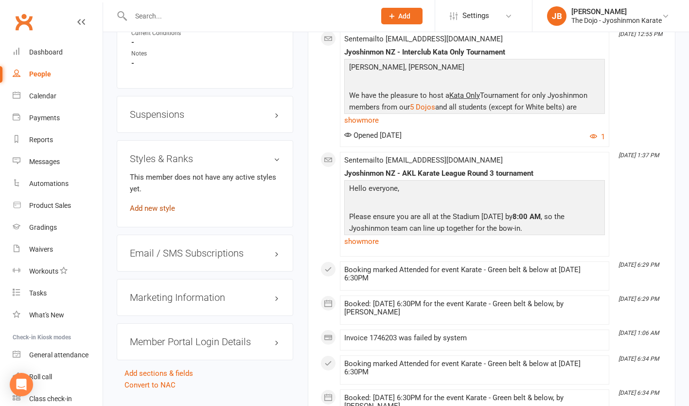
click at [163, 208] on link "Add new style" at bounding box center [152, 208] width 45 height 9
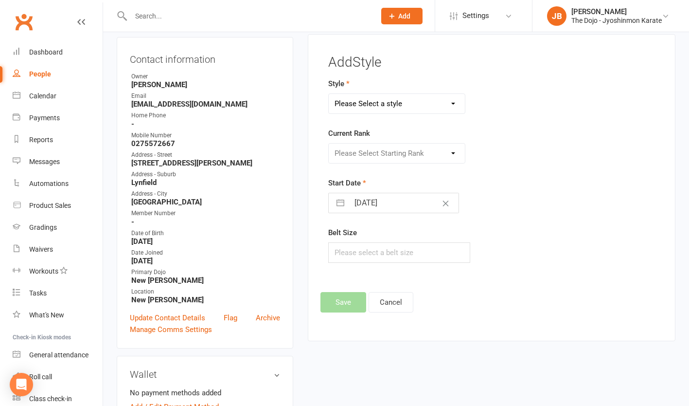
scroll to position [83, 0]
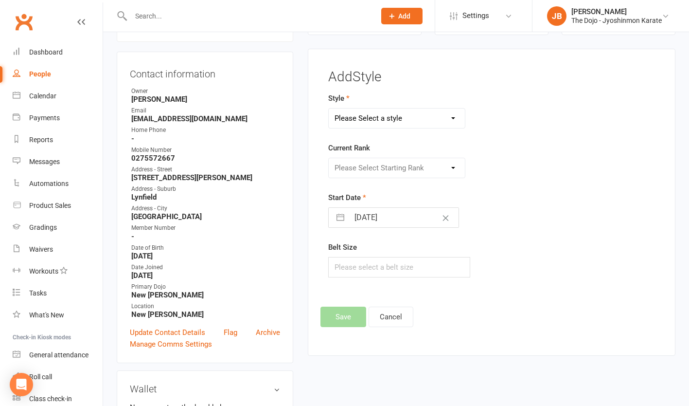
click at [390, 112] on select "Please Select a style Jyoshinmon" at bounding box center [397, 117] width 136 height 19
select select "105"
click at [329, 108] on select "Please Select a style Jyoshinmon" at bounding box center [397, 117] width 136 height 19
click at [388, 162] on select "Please Select Starting Rank White Belt 10th Kyu - Yellow 9th Kyu - Yellow 8th K…" at bounding box center [397, 167] width 136 height 19
select select "13977"
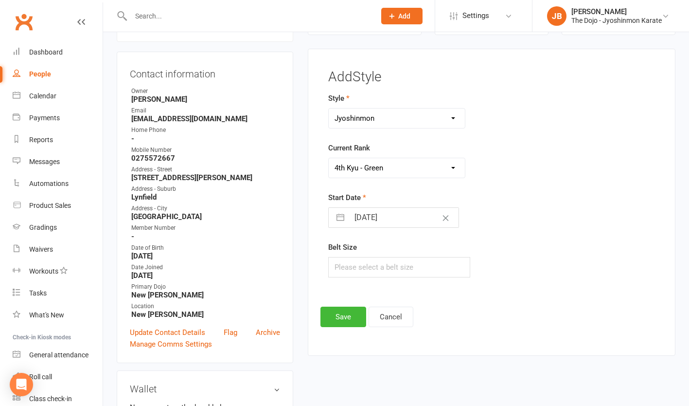
click at [329, 158] on select "Please Select Starting Rank White Belt 10th Kyu - Yellow 9th Kyu - Yellow 8th K…" at bounding box center [397, 167] width 136 height 19
click at [437, 223] on button "Clear Date" at bounding box center [445, 217] width 17 height 18
select select "6"
select select "2025"
select select "7"
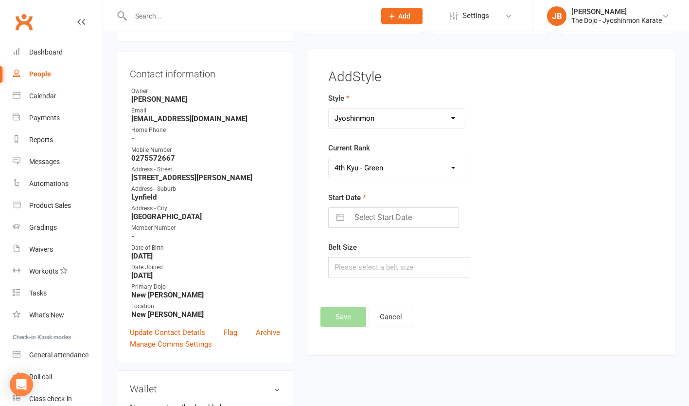
select select "2025"
select select "8"
select select "2025"
click at [395, 217] on input "Select Start Date" at bounding box center [403, 217] width 109 height 19
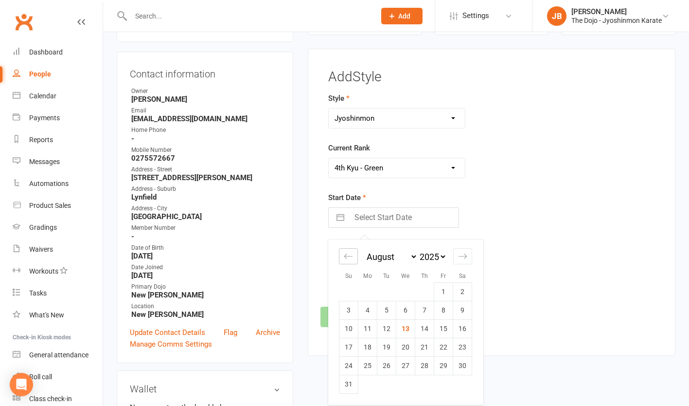
click at [353, 254] on div "Move backward to switch to the previous month." at bounding box center [348, 256] width 19 height 16
select select "5"
select select "2025"
click at [353, 254] on div "Move backward to switch to the previous month." at bounding box center [348, 256] width 19 height 16
select select "4"
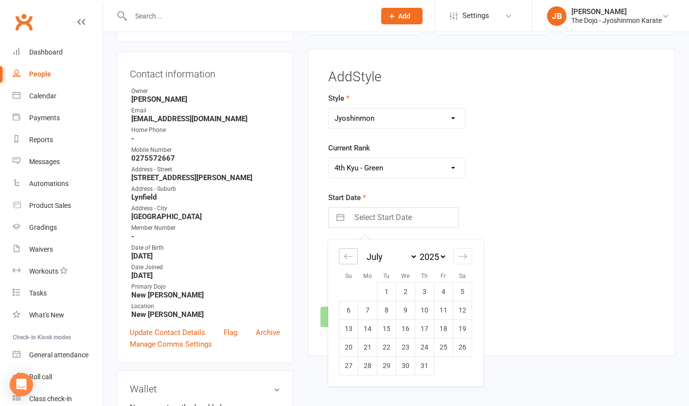
select select "2025"
click at [353, 254] on div "Move backward to switch to the previous month." at bounding box center [348, 256] width 19 height 16
select select "3"
select select "2025"
click at [459, 346] on td "24" at bounding box center [462, 347] width 19 height 18
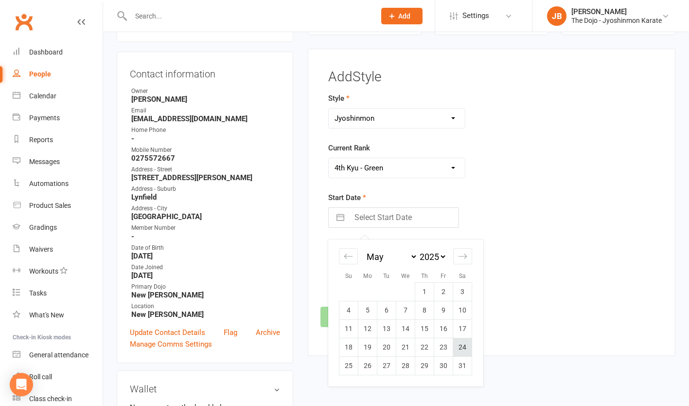
type input "24 May 2025"
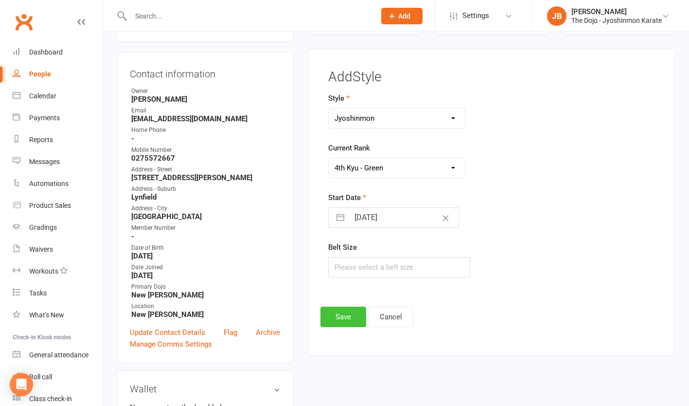
click at [332, 319] on button "Save" at bounding box center [344, 317] width 46 height 20
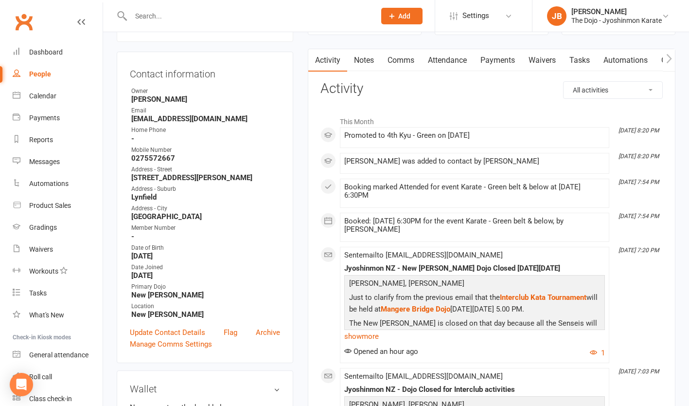
click at [268, 18] on input "text" at bounding box center [248, 16] width 241 height 14
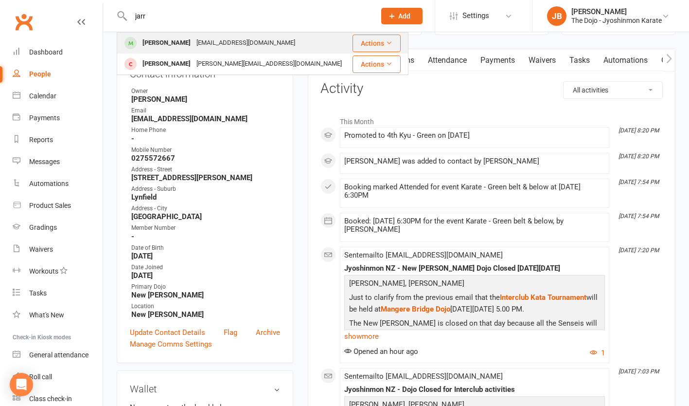
type input "jarr"
click at [209, 47] on div "[EMAIL_ADDRESS][DOMAIN_NAME]" at bounding box center [246, 43] width 105 height 14
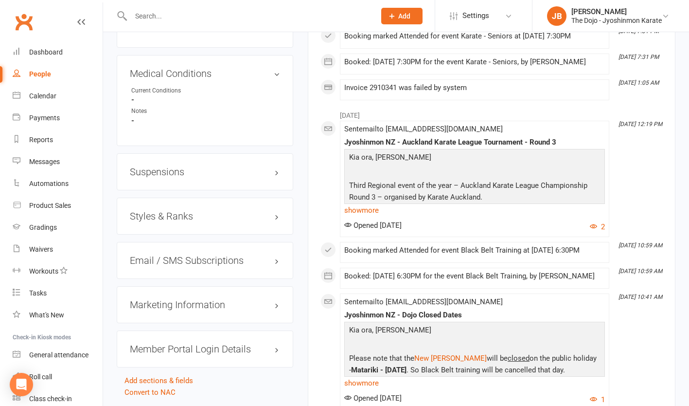
scroll to position [853, 0]
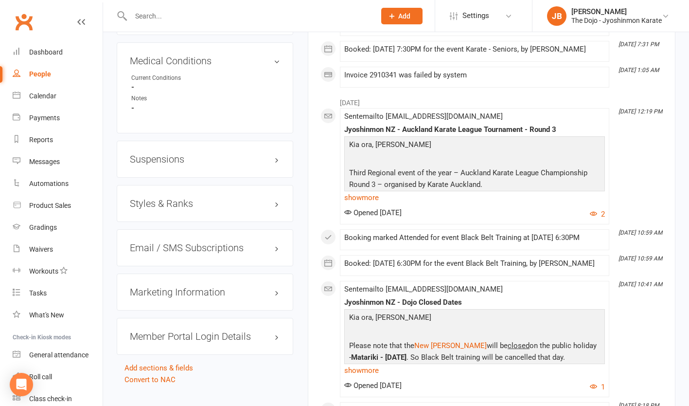
click at [284, 208] on div "Styles & Ranks" at bounding box center [205, 203] width 177 height 37
click at [278, 208] on h3 "Styles & Ranks" at bounding box center [205, 203] width 150 height 11
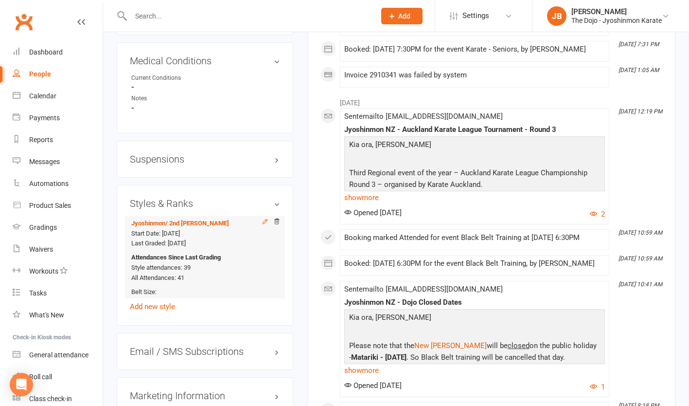
click at [265, 225] on icon at bounding box center [265, 221] width 7 height 7
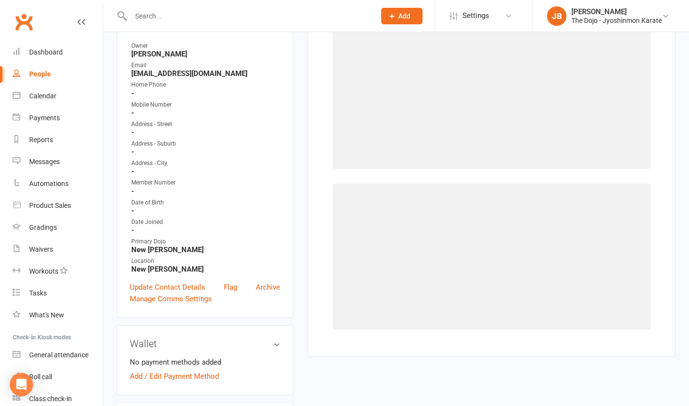
scroll to position [83, 0]
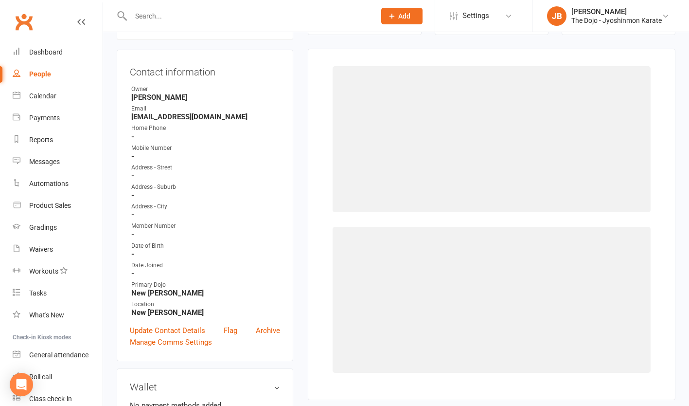
select select "13979"
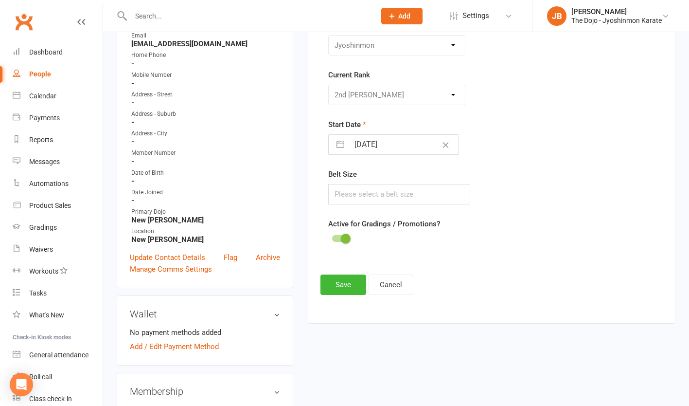
scroll to position [167, 0]
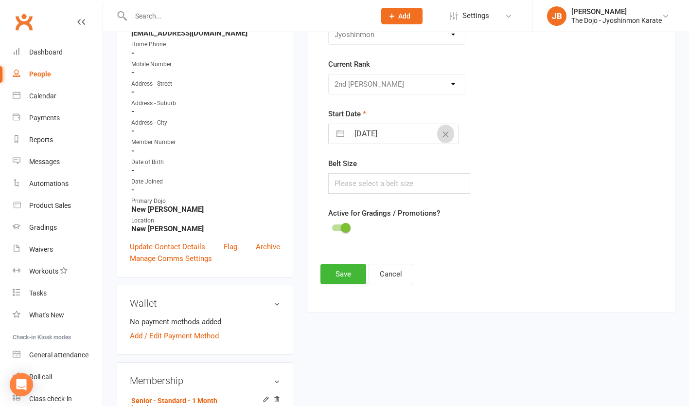
click at [437, 138] on button "Clear Date" at bounding box center [445, 134] width 17 height 18
click at [459, 85] on div "Please Select Starting Rank White Belt 10th Kyu - Yellow 9th Kyu - Yellow 8th K…" at bounding box center [396, 84] width 137 height 20
click at [453, 85] on div "Please Select Starting Rank White Belt 10th Kyu - Yellow 9th Kyu - Yellow 8th K…" at bounding box center [396, 84] width 137 height 20
click at [453, 84] on div "Please Select Starting Rank White Belt 10th Kyu - Yellow 9th Kyu - Yellow 8th K…" at bounding box center [396, 84] width 137 height 20
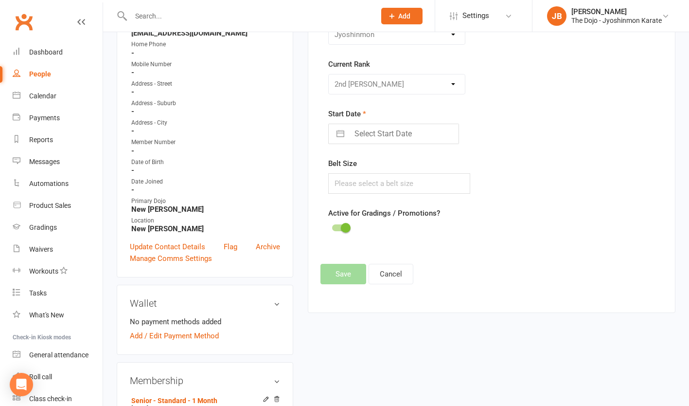
click at [453, 84] on div "Please Select Starting Rank White Belt 10th Kyu - Yellow 9th Kyu - Yellow 8th K…" at bounding box center [396, 84] width 137 height 20
click at [177, 21] on input "text" at bounding box center [248, 16] width 241 height 14
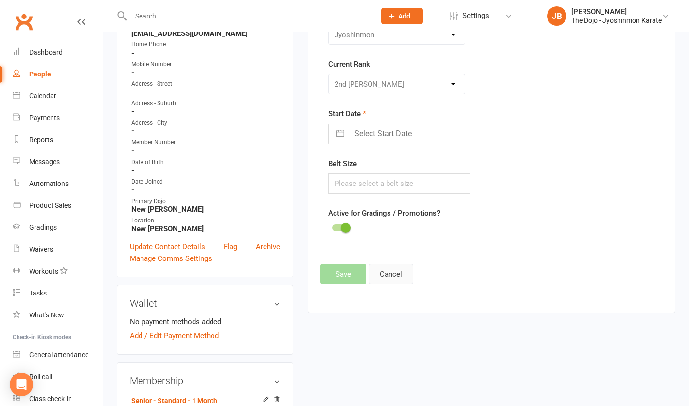
click at [389, 273] on button "Cancel" at bounding box center [391, 274] width 45 height 20
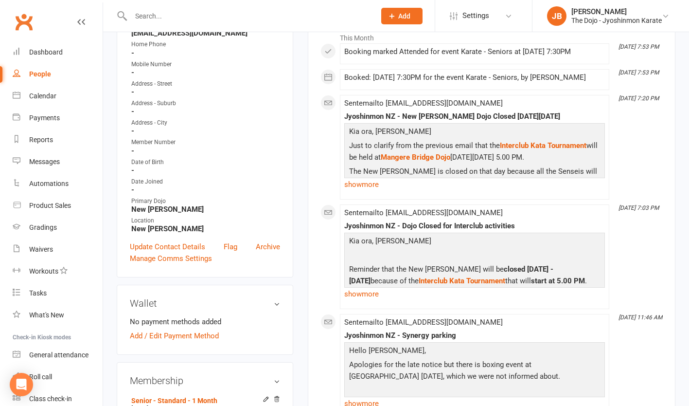
click at [233, 17] on input "text" at bounding box center [248, 16] width 241 height 14
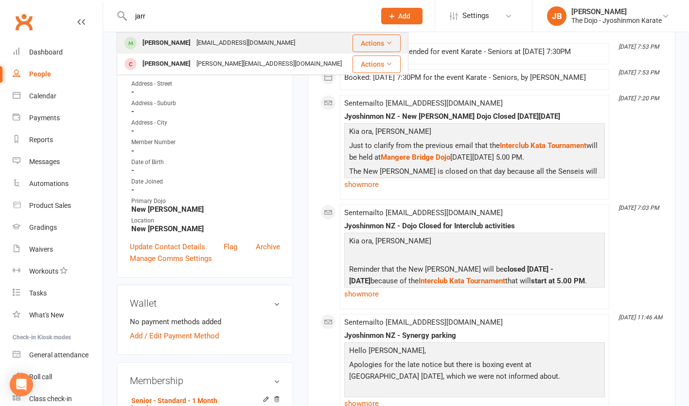
type input "jarr"
click at [269, 46] on div "Jarrod Hill jarrodhill257@gmail.com" at bounding box center [235, 43] width 234 height 20
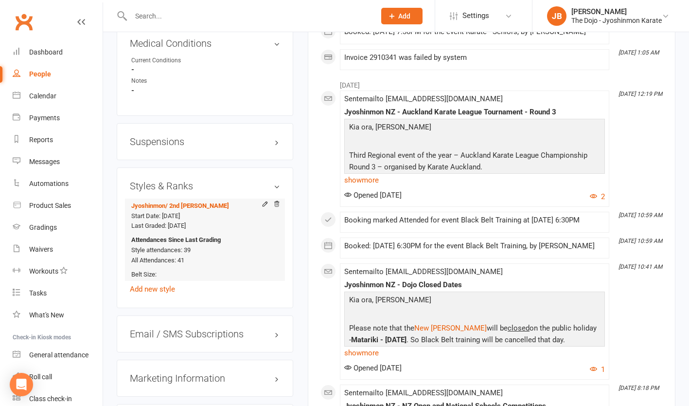
scroll to position [871, 0]
click at [260, 209] on div at bounding box center [268, 204] width 23 height 9
click at [266, 205] on icon at bounding box center [265, 203] width 4 height 4
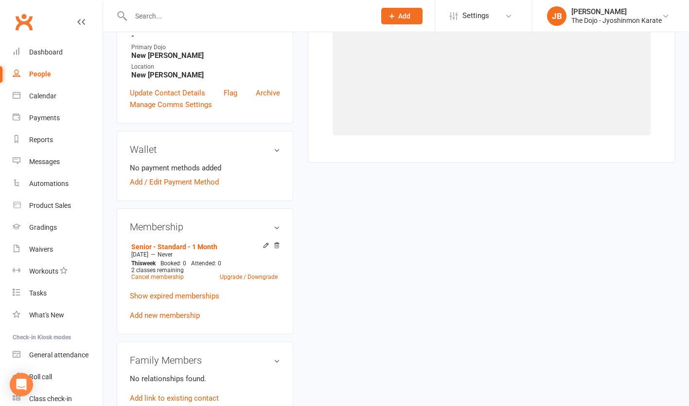
select select "13979"
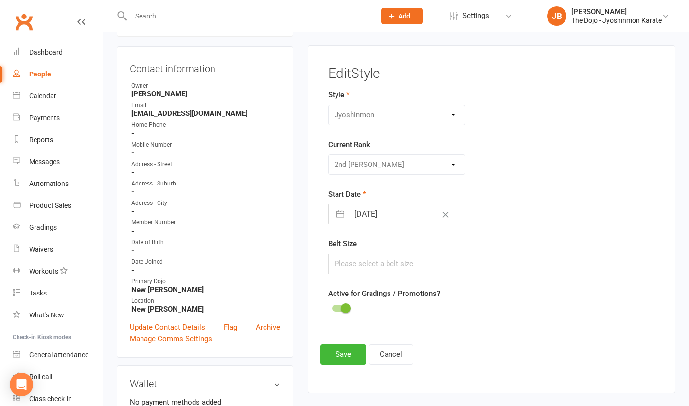
scroll to position [83, 0]
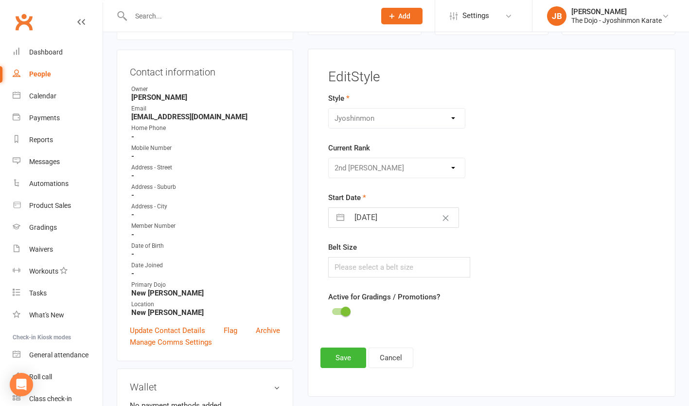
click at [447, 169] on div "Please Select Starting Rank White Belt 10th Kyu - Yellow 9th Kyu - Yellow 8th K…" at bounding box center [396, 168] width 137 height 20
click at [453, 168] on div "Please Select Starting Rank White Belt 10th Kyu - Yellow 9th Kyu - Yellow 8th K…" at bounding box center [396, 168] width 137 height 20
click at [453, 167] on div "Please Select Starting Rank White Belt 10th Kyu - Yellow 9th Kyu - Yellow 8th K…" at bounding box center [396, 168] width 137 height 20
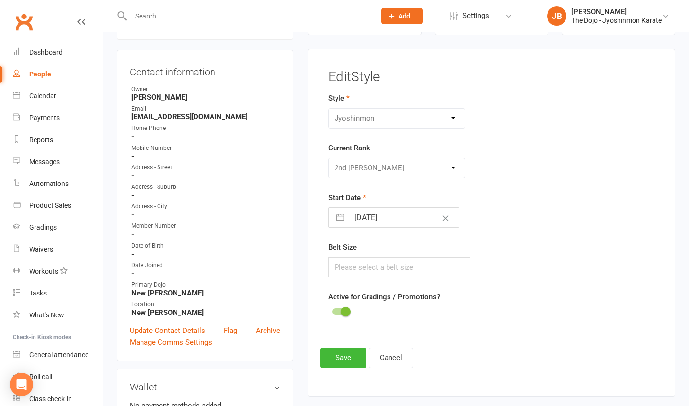
click at [453, 167] on div "Please Select Starting Rank White Belt 10th Kyu - Yellow 9th Kyu - Yellow 8th K…" at bounding box center [396, 168] width 137 height 20
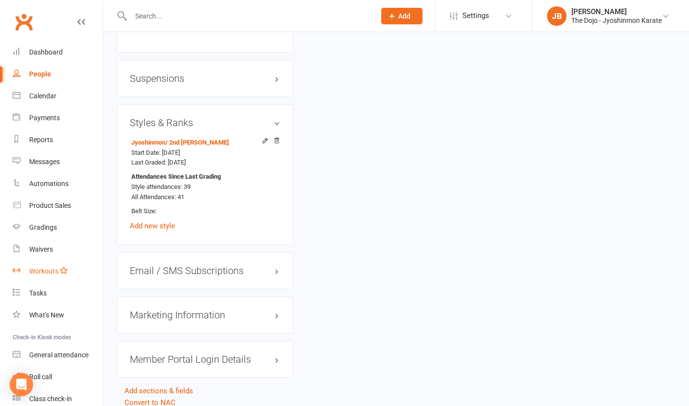
scroll to position [979, 0]
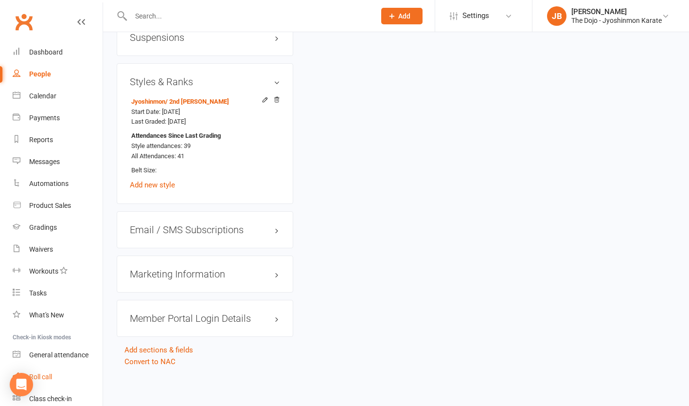
click at [50, 374] on div "Roll call" at bounding box center [40, 377] width 23 height 8
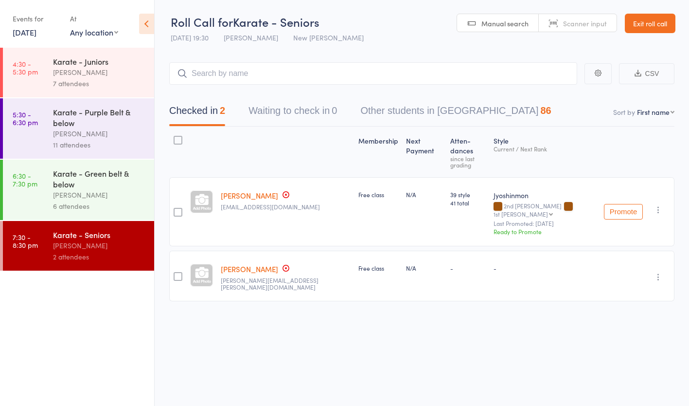
click at [616, 204] on button "Promote" at bounding box center [623, 212] width 39 height 16
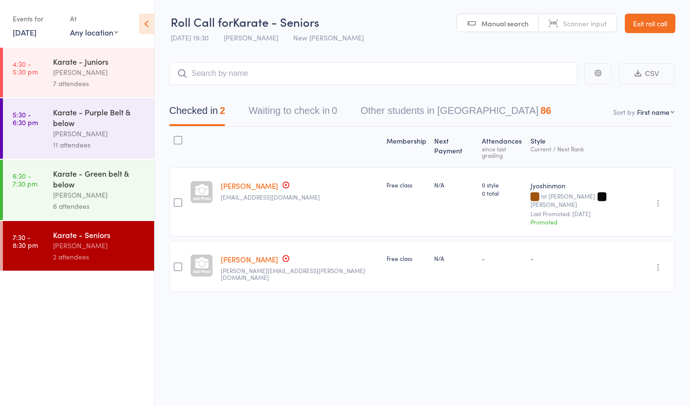
click at [660, 198] on icon "button" at bounding box center [659, 203] width 10 height 10
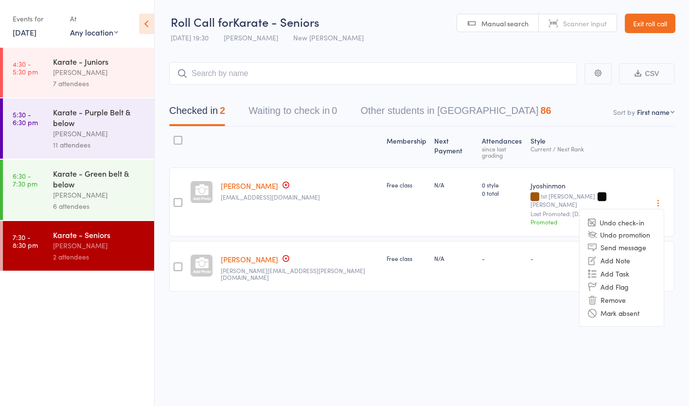
click at [247, 181] on link "[PERSON_NAME]" at bounding box center [249, 186] width 57 height 10
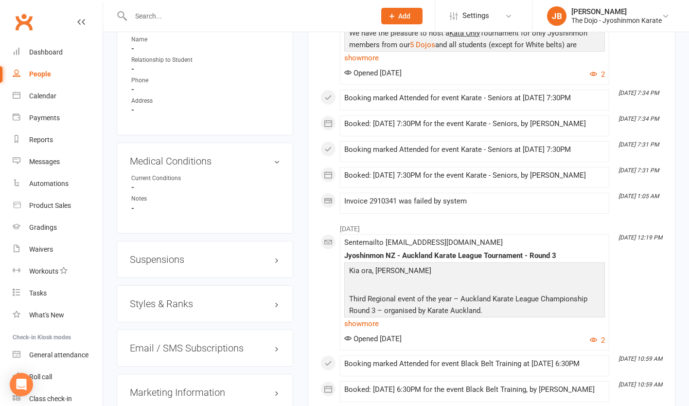
scroll to position [754, 0]
click at [273, 304] on h3 "Styles & Ranks" at bounding box center [205, 302] width 150 height 11
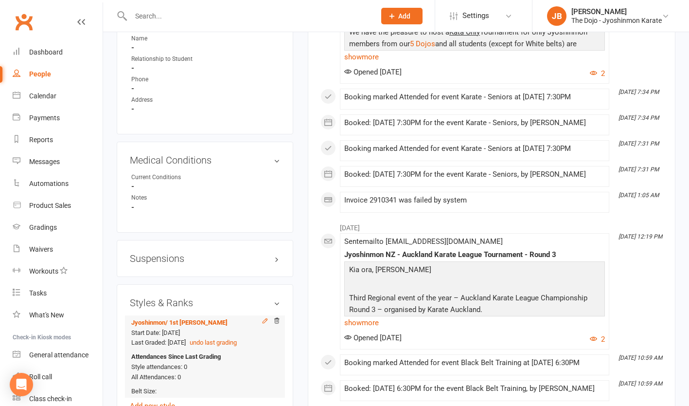
click at [263, 323] on icon at bounding box center [265, 320] width 4 height 4
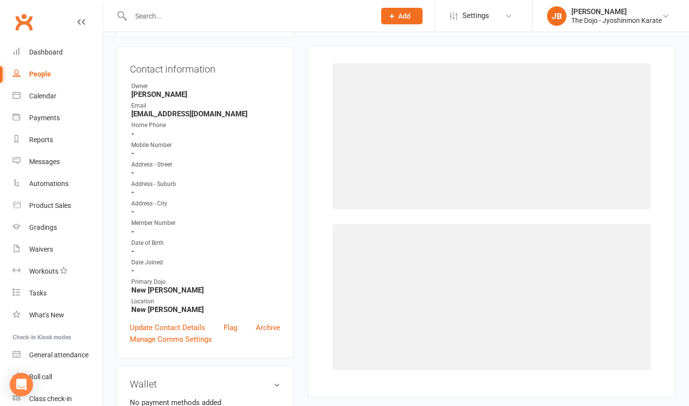
select select "13980"
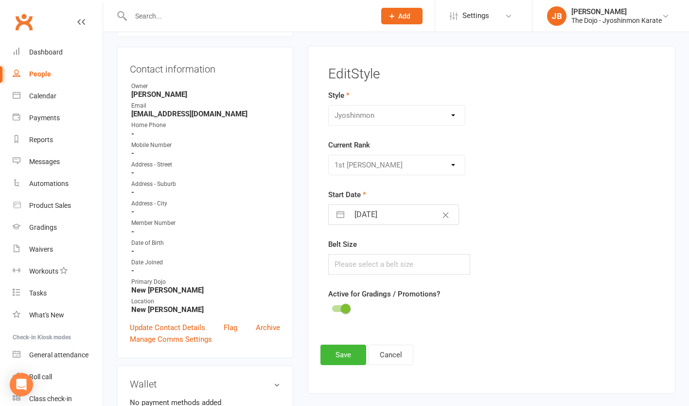
scroll to position [83, 0]
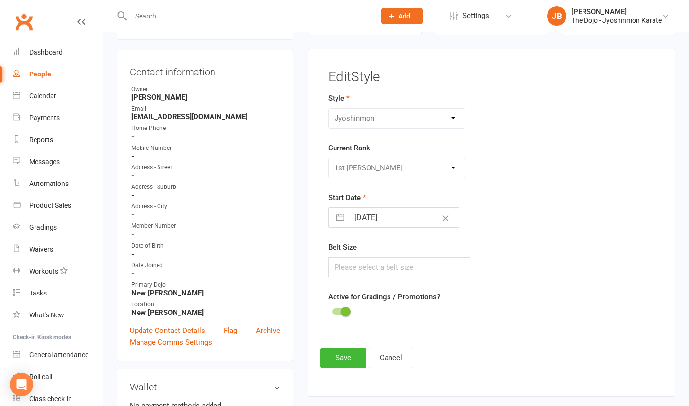
click at [453, 166] on div "Please Select Starting Rank White Belt 10th Kyu - Yellow 9th Kyu - Yellow 8th K…" at bounding box center [396, 168] width 137 height 20
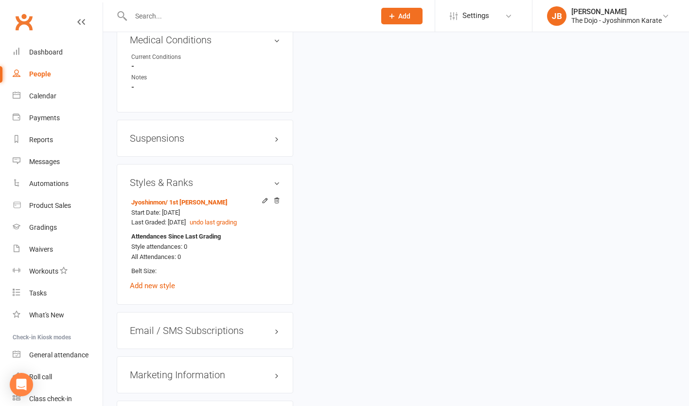
scroll to position [905, 0]
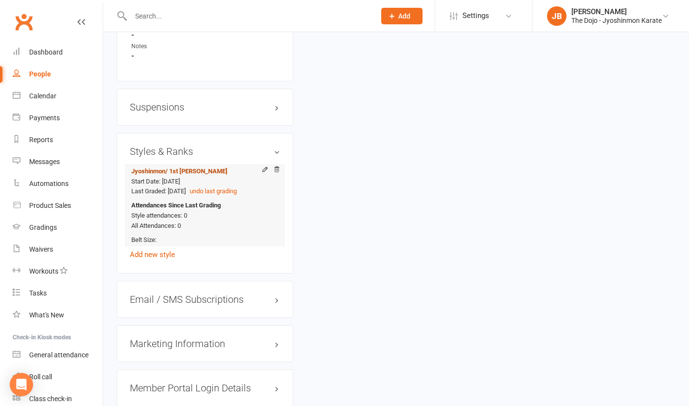
click at [188, 175] on span "/ 1st [PERSON_NAME]" at bounding box center [196, 170] width 62 height 7
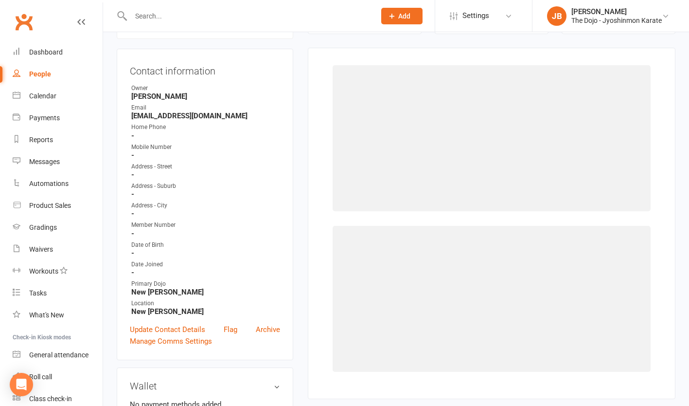
select select "13980"
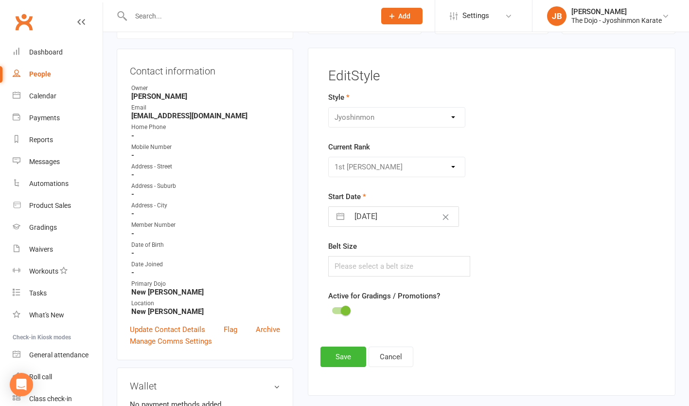
scroll to position [83, 0]
click at [404, 163] on div "Please Select Starting Rank White Belt 10th Kyu - Yellow 9th Kyu - Yellow 8th K…" at bounding box center [396, 168] width 137 height 20
click at [437, 221] on button "Clear Date" at bounding box center [445, 217] width 17 height 18
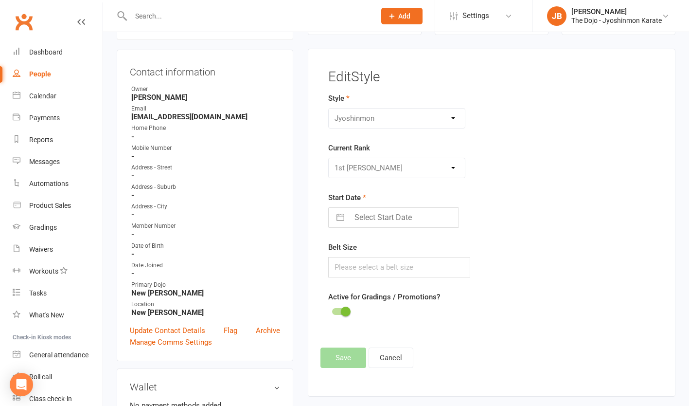
click at [412, 221] on input "Select Start Date" at bounding box center [403, 217] width 109 height 19
select select "6"
select select "2025"
select select "7"
select select "2025"
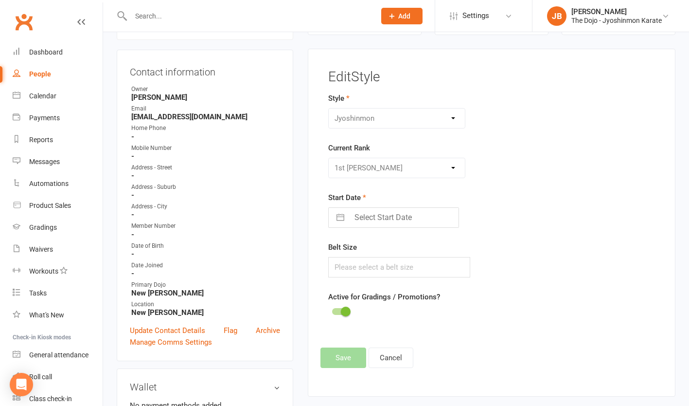
select select "8"
select select "2025"
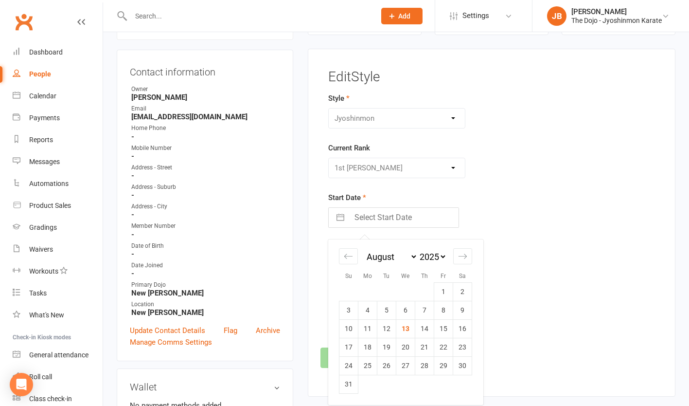
click at [438, 257] on select "2035 2034 2033 2032 2031 2030 2029 2028 2027 2026 2025 2024 2023 2022 2021 2020…" at bounding box center [432, 256] width 29 height 11
select select "6"
select select "2023"
select select "7"
select select "2023"
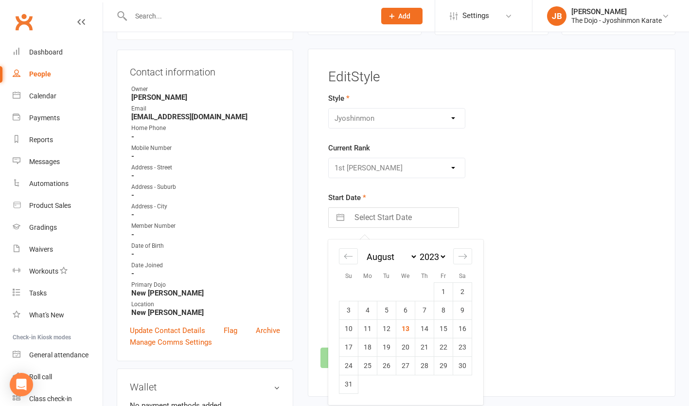
select select "8"
select select "2023"
click at [461, 257] on icon "Move forward to switch to the next month." at bounding box center [462, 256] width 9 height 9
select select "9"
select select "2023"
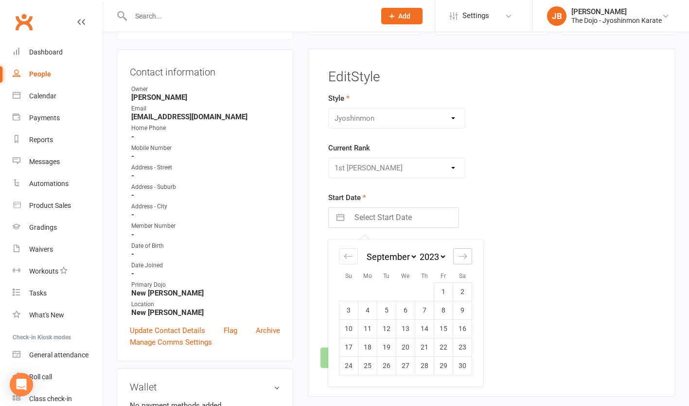
click at [461, 257] on icon "Move forward to switch to the next month." at bounding box center [462, 256] width 9 height 9
select select "10"
select select "2023"
click at [461, 257] on icon "Move forward to switch to the next month." at bounding box center [462, 256] width 9 height 9
select select "11"
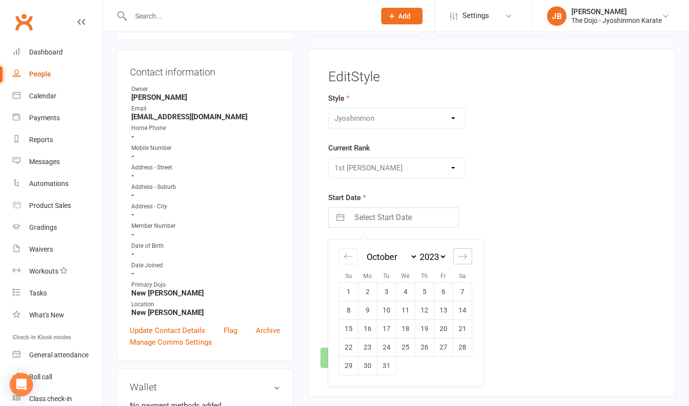
select select "2023"
click at [464, 344] on td "25" at bounding box center [462, 347] width 19 height 18
type input "[DATE]"
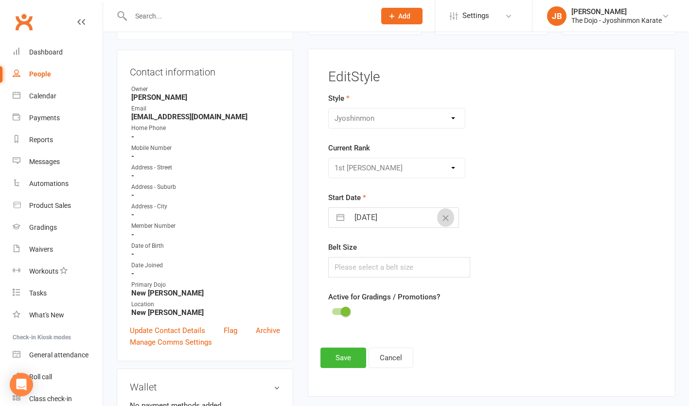
click at [437, 222] on button "Clear Date" at bounding box center [445, 217] width 17 height 18
select select "6"
select select "2025"
select select "7"
select select "2025"
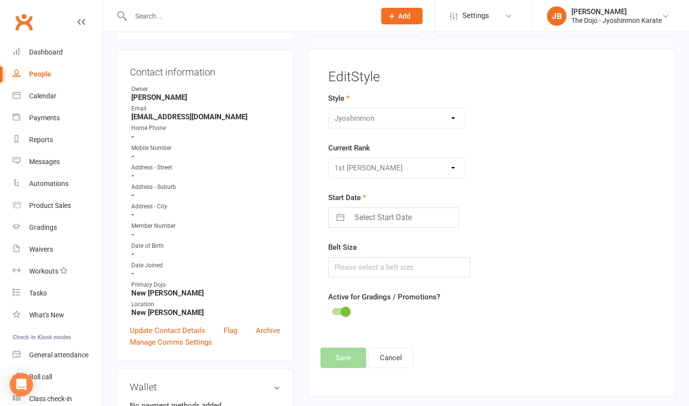
select select "8"
select select "2025"
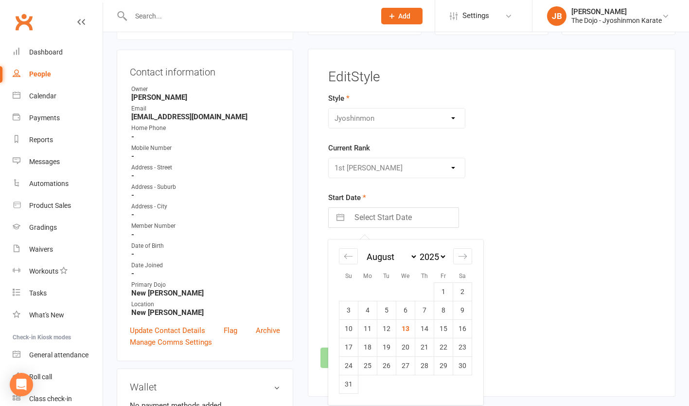
click at [424, 219] on input "Select Start Date" at bounding box center [403, 217] width 109 height 19
click at [442, 256] on select "2035 2034 2033 2032 2031 2030 2029 2028 2027 2026 2025 2024 2023 2022 2021 2020…" at bounding box center [432, 256] width 29 height 11
select select "6"
select select "2023"
select select "7"
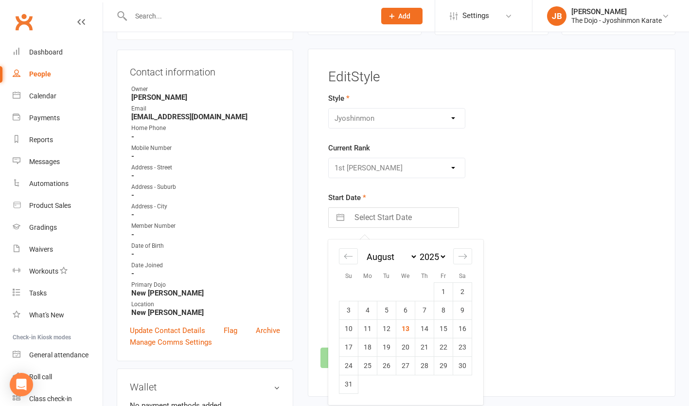
select select "2023"
select select "8"
select select "2023"
click at [463, 257] on icon "Move forward to switch to the next month." at bounding box center [462, 256] width 9 height 9
select select "9"
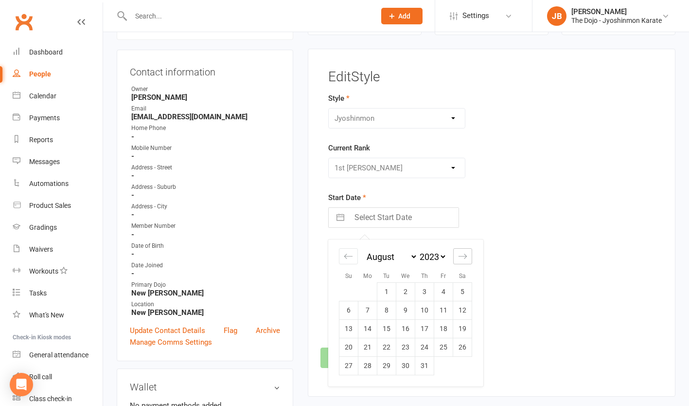
select select "2023"
click at [463, 257] on icon "Move forward to switch to the next month." at bounding box center [462, 256] width 9 height 9
select select "10"
select select "2023"
click at [463, 257] on icon "Move forward to switch to the next month." at bounding box center [462, 256] width 9 height 9
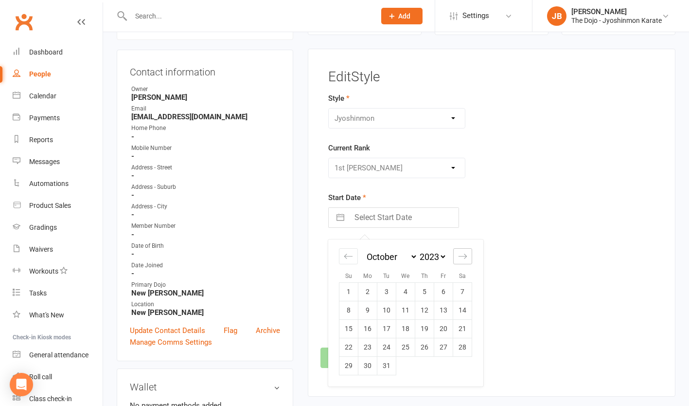
select select "11"
select select "2023"
click at [351, 367] on td "26" at bounding box center [349, 365] width 19 height 18
type input "26 Nov 2023"
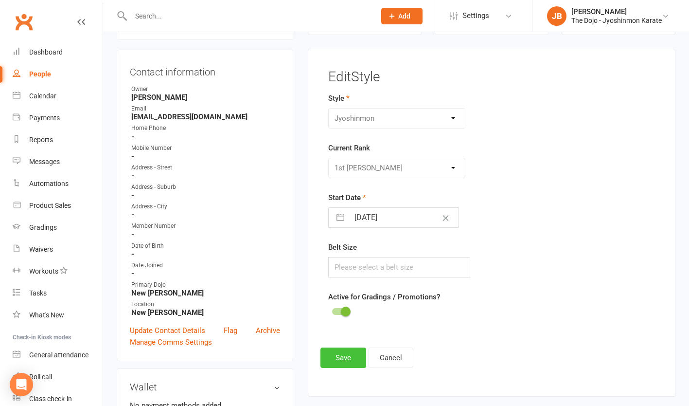
click at [349, 361] on button "Save" at bounding box center [344, 357] width 46 height 20
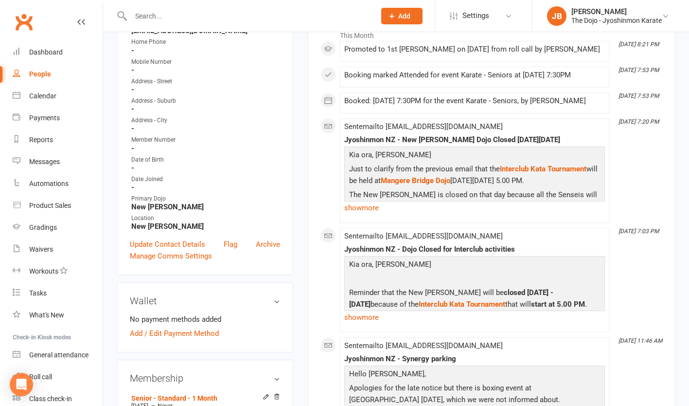
scroll to position [146, 0]
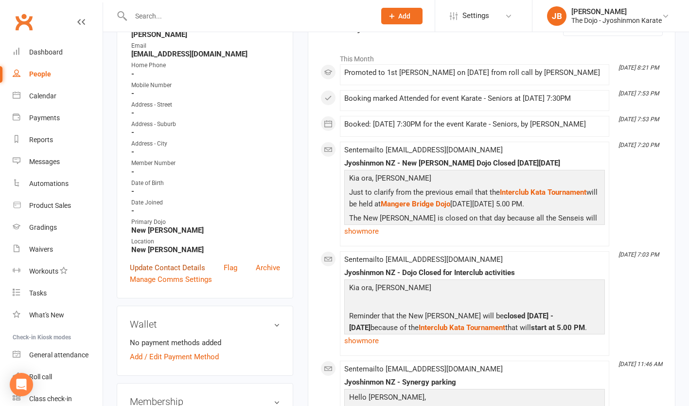
click at [147, 273] on link "Update Contact Details" at bounding box center [167, 268] width 75 height 12
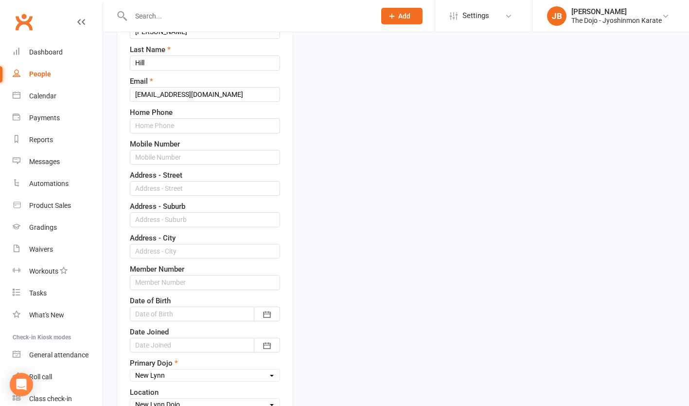
scroll to position [141, 0]
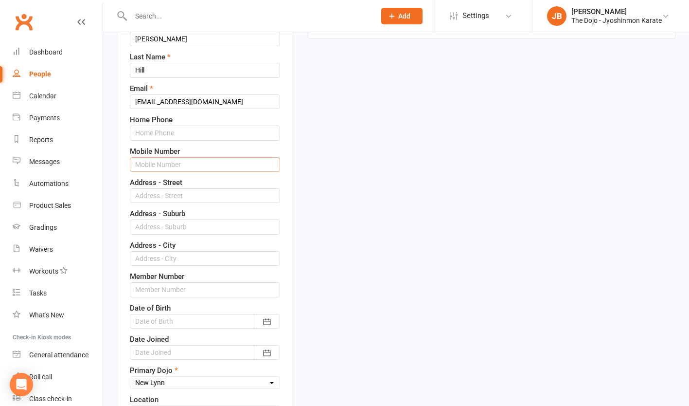
click at [161, 166] on input "text" at bounding box center [205, 164] width 150 height 15
type input "02109052672"
click at [165, 191] on input "text" at bounding box center [205, 195] width 150 height 15
click at [160, 199] on input "37 Milldtream" at bounding box center [205, 195] width 150 height 15
click at [198, 197] on input "37 Millstream" at bounding box center [205, 195] width 150 height 15
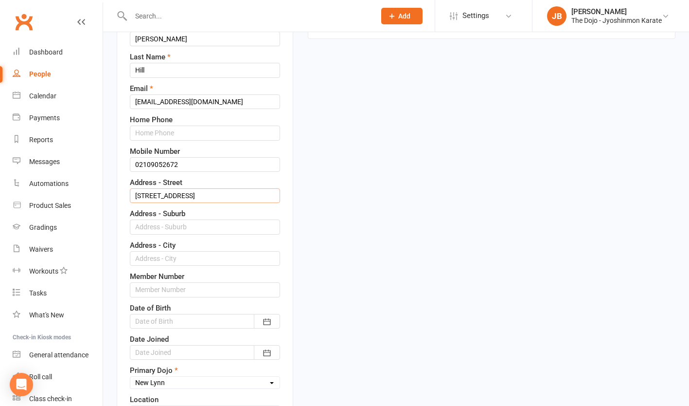
type input "[STREET_ADDRESS]"
click at [191, 223] on input "text" at bounding box center [205, 226] width 150 height 15
type input "[PERSON_NAME]"
click at [180, 259] on input "text" at bounding box center [205, 258] width 150 height 15
type input "[GEOGRAPHIC_DATA]"
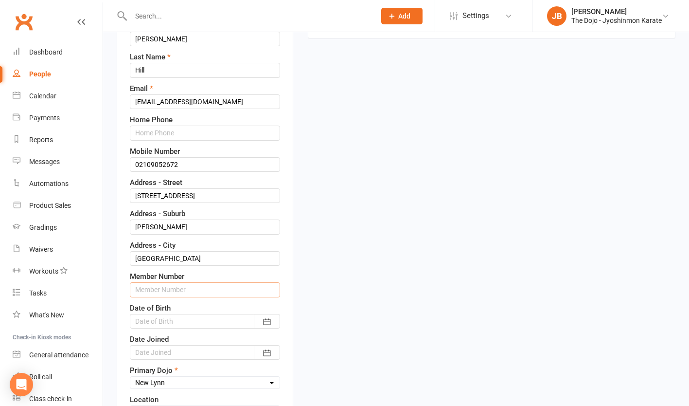
click at [144, 285] on input "text" at bounding box center [205, 289] width 150 height 15
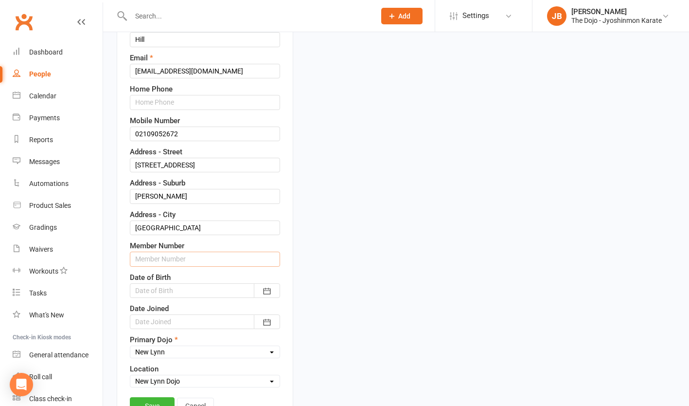
scroll to position [186, 0]
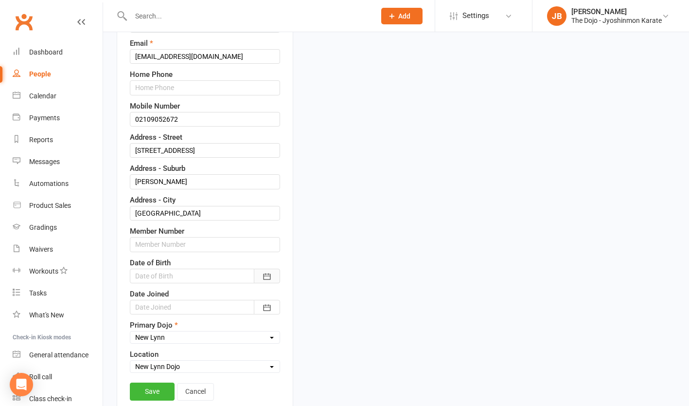
click at [265, 272] on icon "button" at bounding box center [267, 276] width 10 height 10
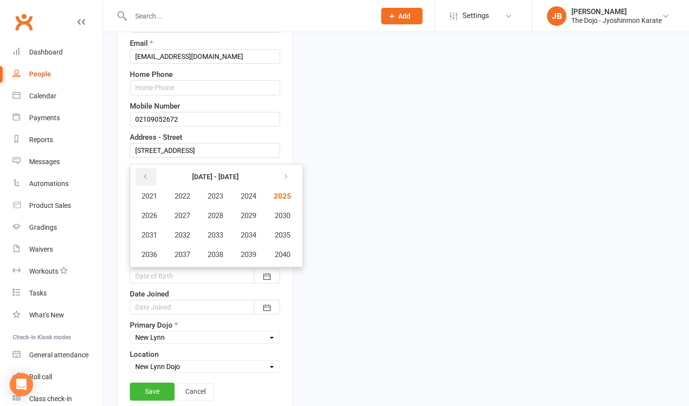
click at [149, 178] on button "button" at bounding box center [146, 177] width 21 height 18
click at [216, 238] on span "1993" at bounding box center [216, 235] width 16 height 9
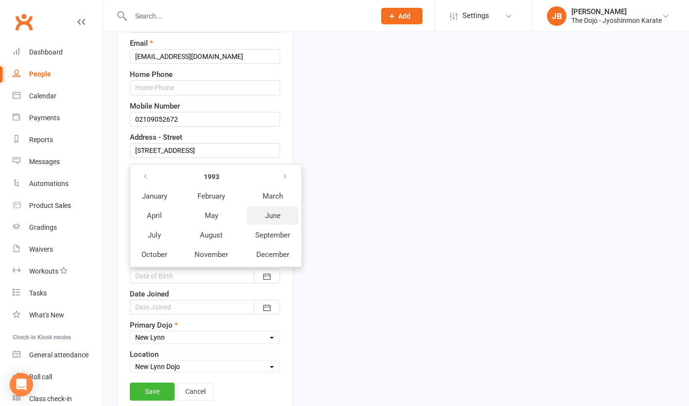
click at [285, 217] on button "June" at bounding box center [273, 215] width 52 height 18
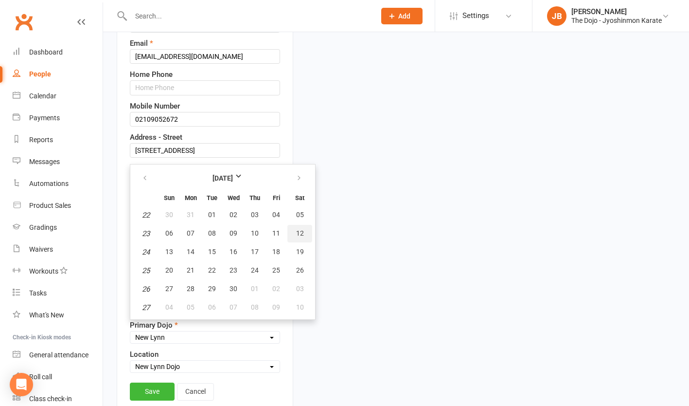
click at [294, 233] on button "12" at bounding box center [300, 234] width 25 height 18
type input "[DATE]"
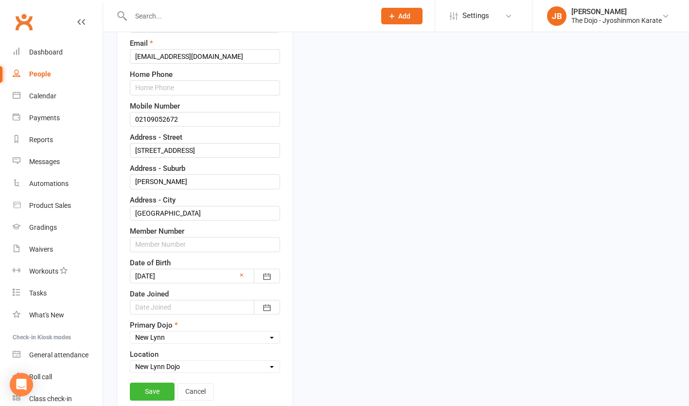
click at [186, 302] on div at bounding box center [205, 307] width 150 height 15
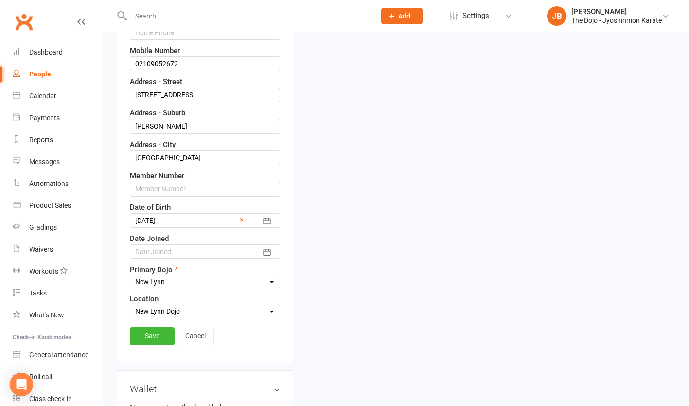
scroll to position [273, 0]
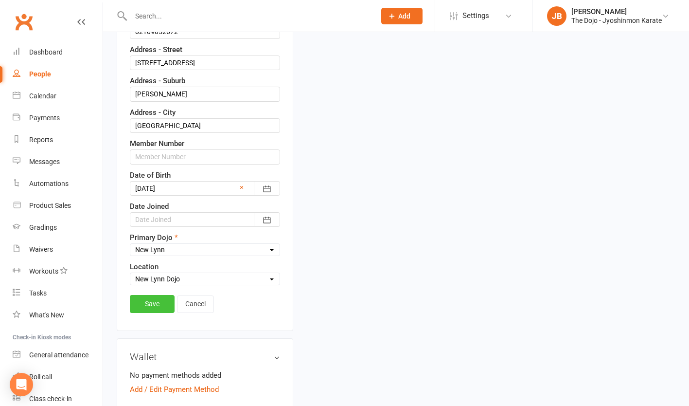
click at [145, 304] on link "Save" at bounding box center [152, 304] width 45 height 18
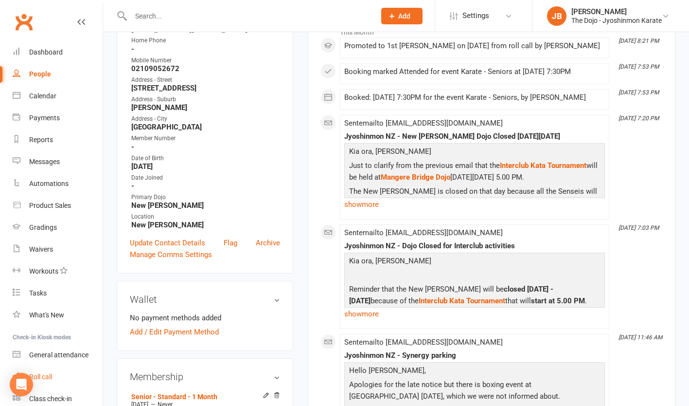
scroll to position [173, 0]
